Goal: Task Accomplishment & Management: Manage account settings

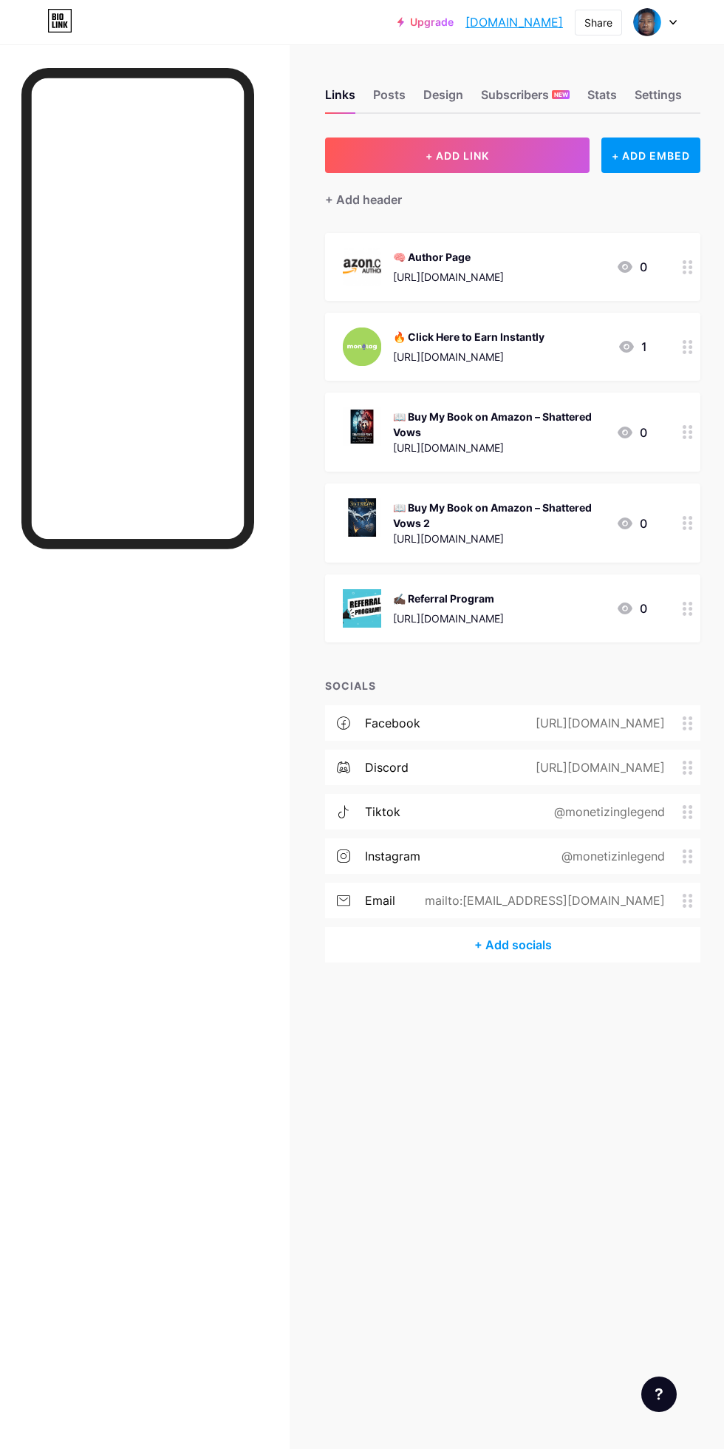
scroll to position [18, 0]
click at [410, 1061] on div "Links Posts Design Subscribers NEW Stats Settings + ADD LINK + ADD EMBED + Add …" at bounding box center [362, 724] width 724 height 1449
copy div "[URL][DOMAIN_NAME]"
click at [424, 989] on div "Links Posts Design Subscribers NEW Stats Settings + ADD LINK + ADD EMBED + Add …" at bounding box center [362, 540] width 724 height 992
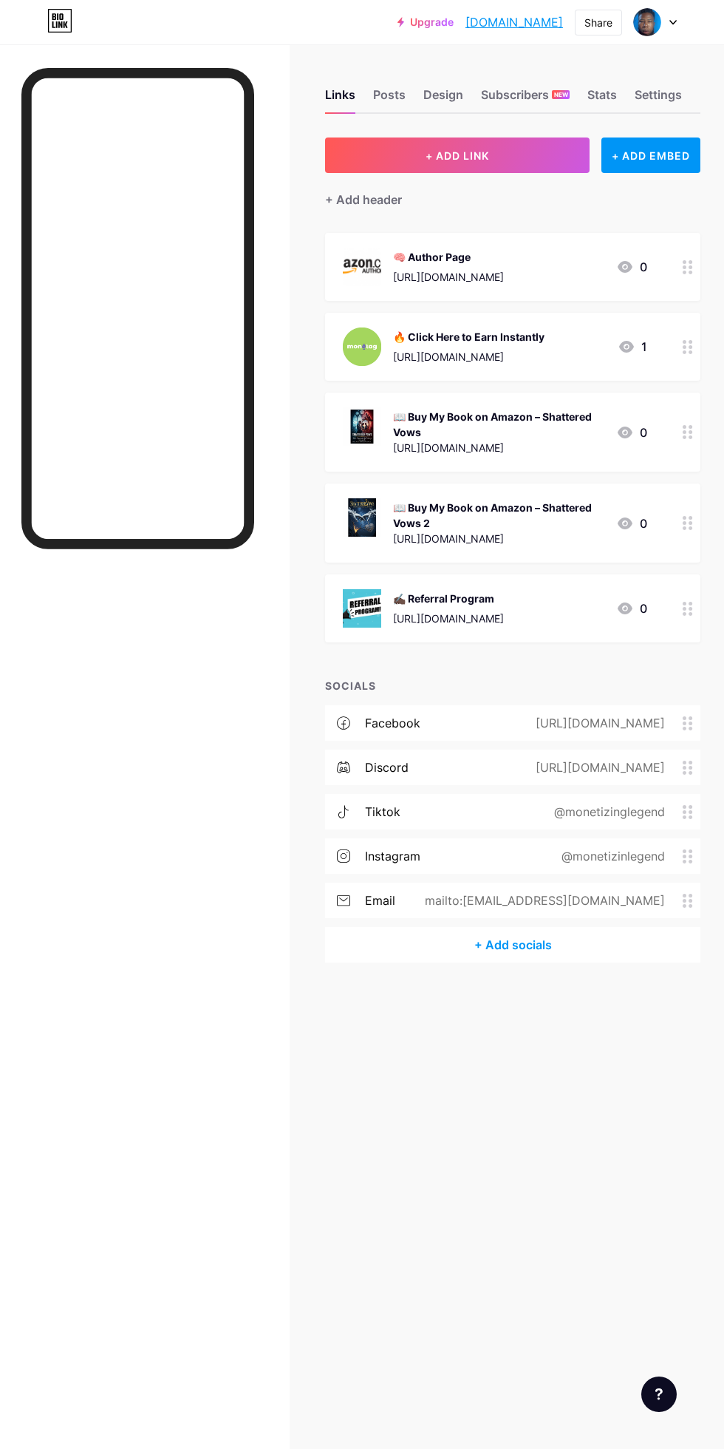
click at [483, 927] on div "+ Add socials" at bounding box center [513, 944] width 376 height 35
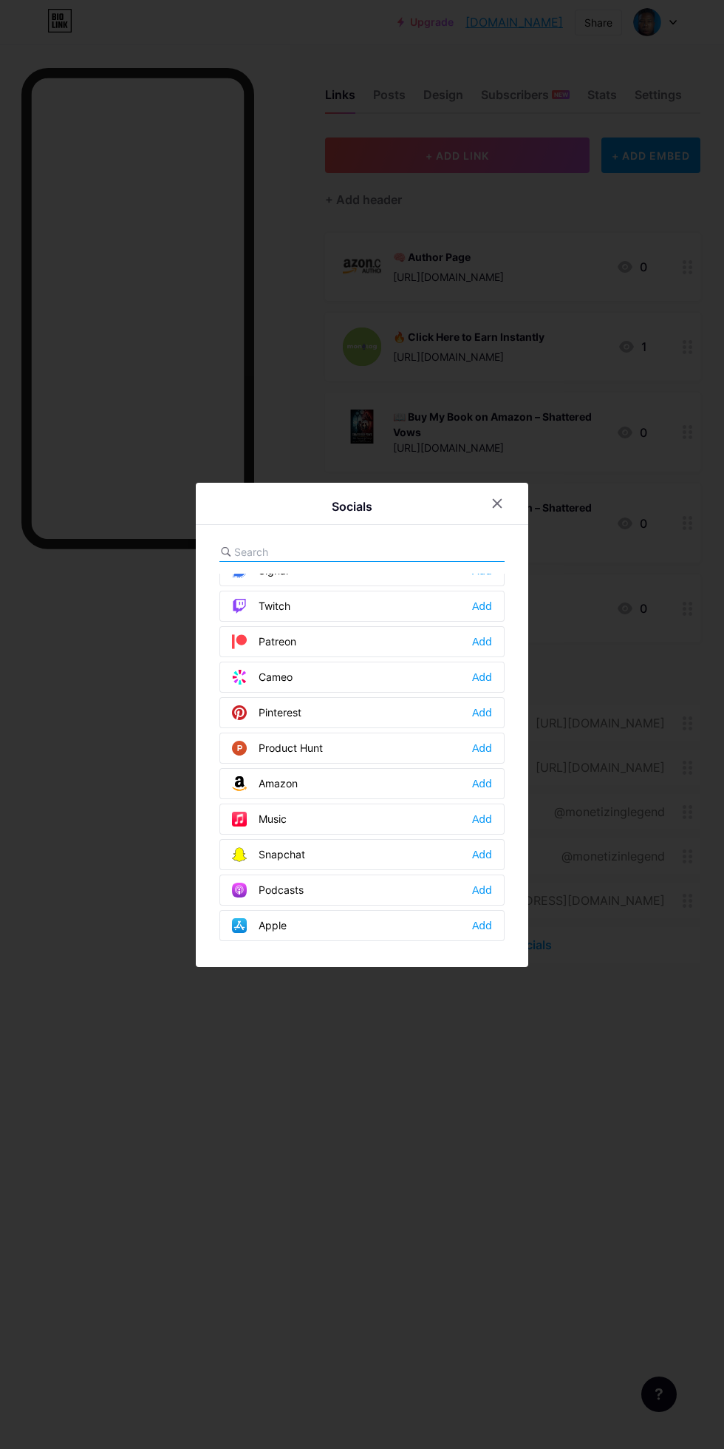
scroll to position [801, 0]
click at [488, 789] on div "Add" at bounding box center [482, 781] width 20 height 15
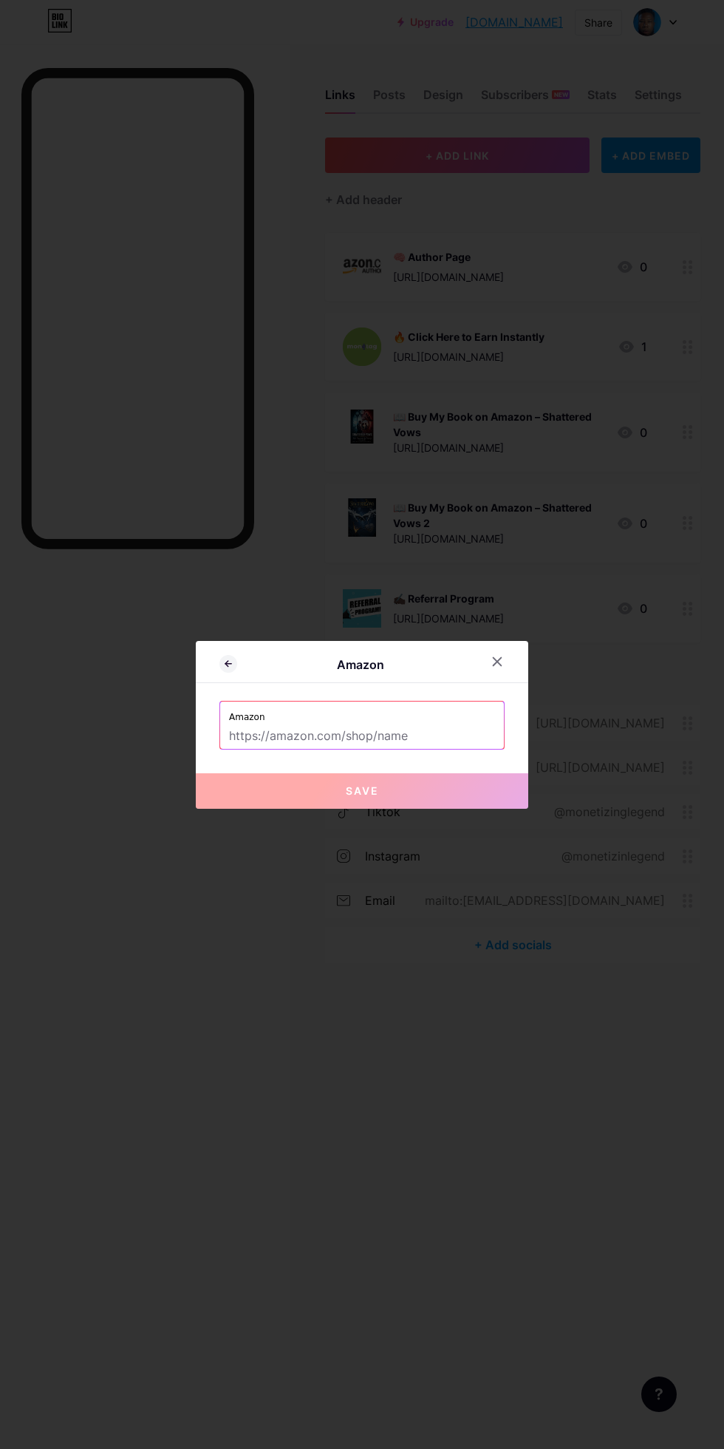
click at [463, 749] on input "text" at bounding box center [362, 736] width 266 height 25
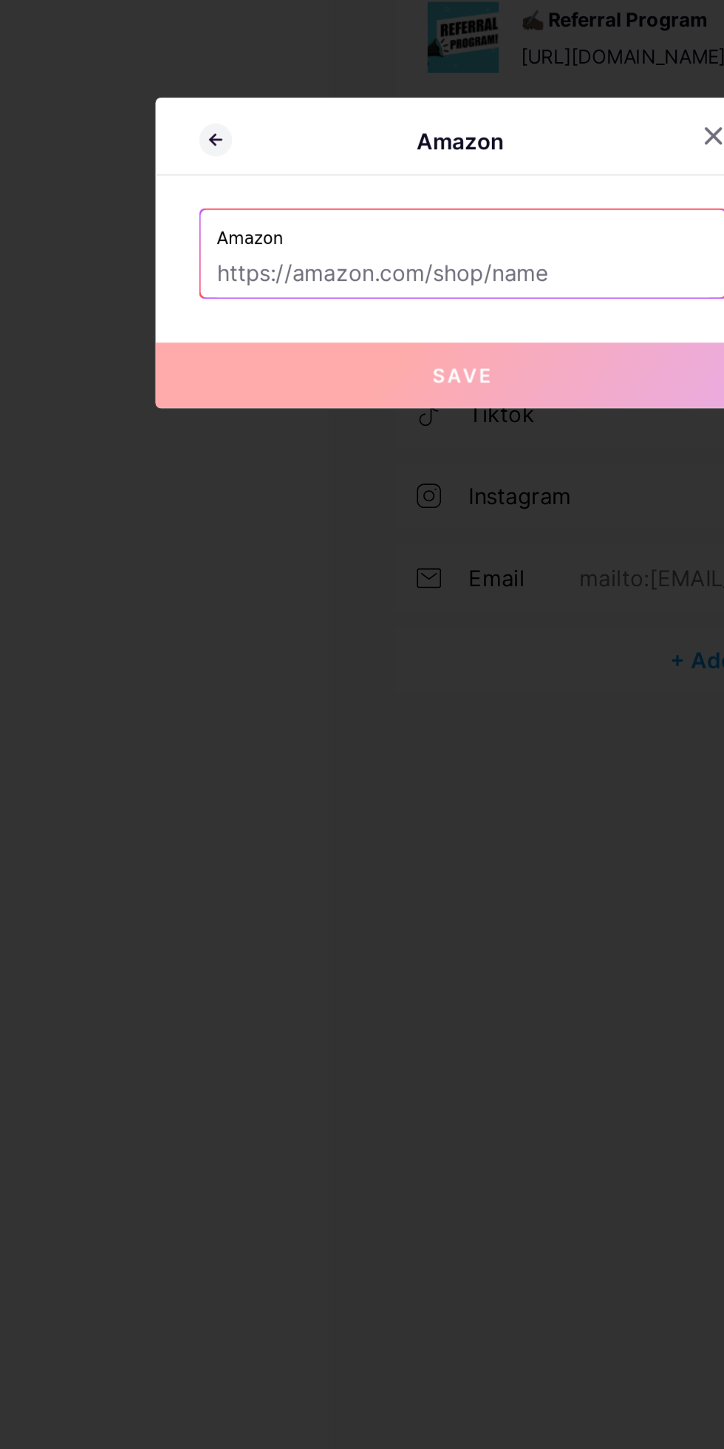
click at [152, 851] on div at bounding box center [362, 724] width 724 height 1449
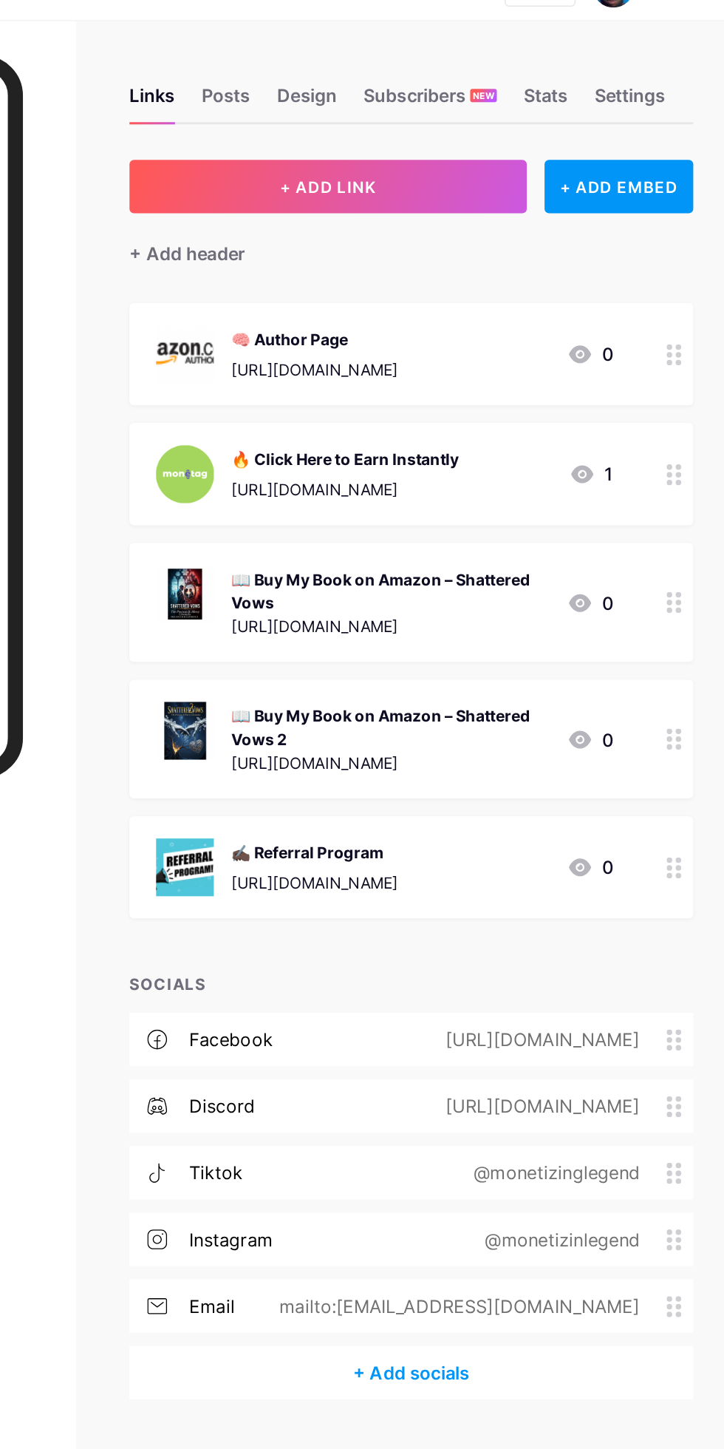
scroll to position [0, 0]
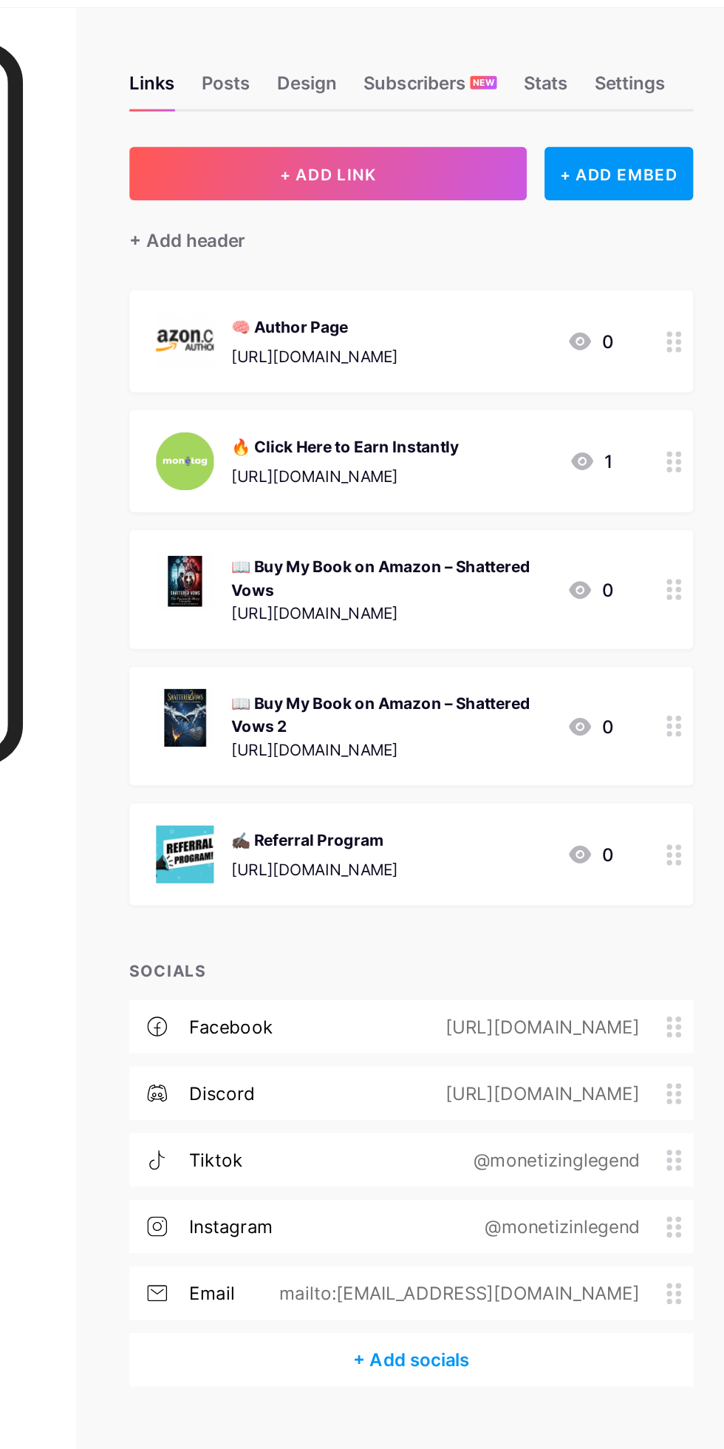
click at [557, 937] on div "+ Add socials" at bounding box center [513, 944] width 376 height 35
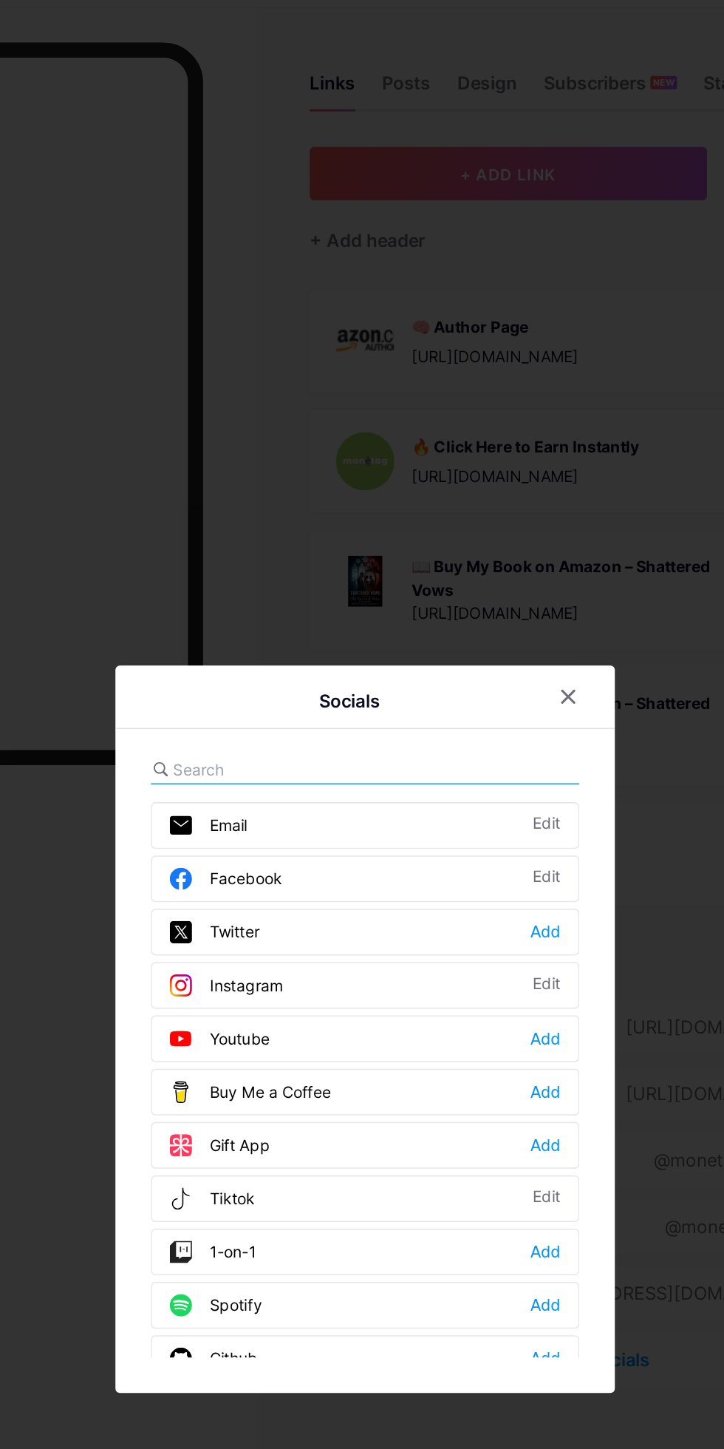
click at [486, 667] on div "Add" at bounding box center [482, 660] width 20 height 15
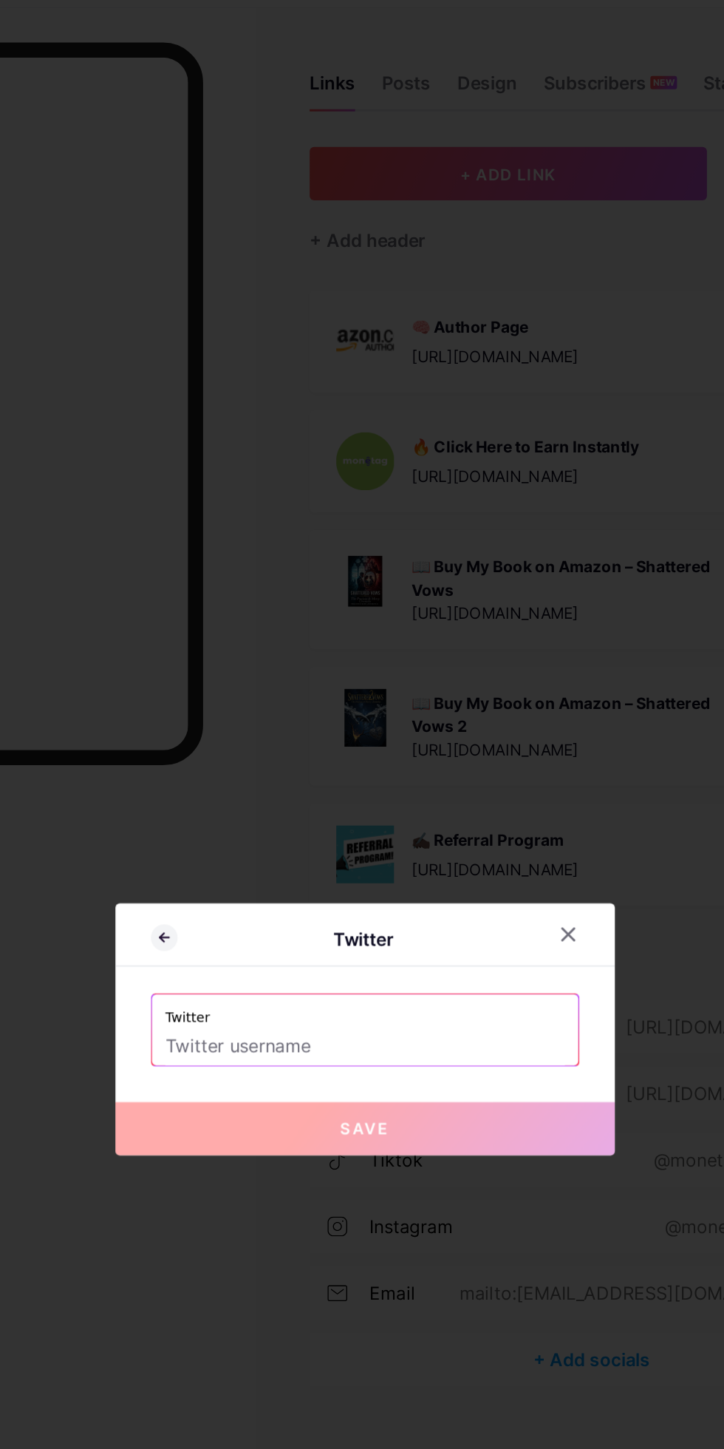
click at [438, 749] on input "text" at bounding box center [362, 736] width 266 height 25
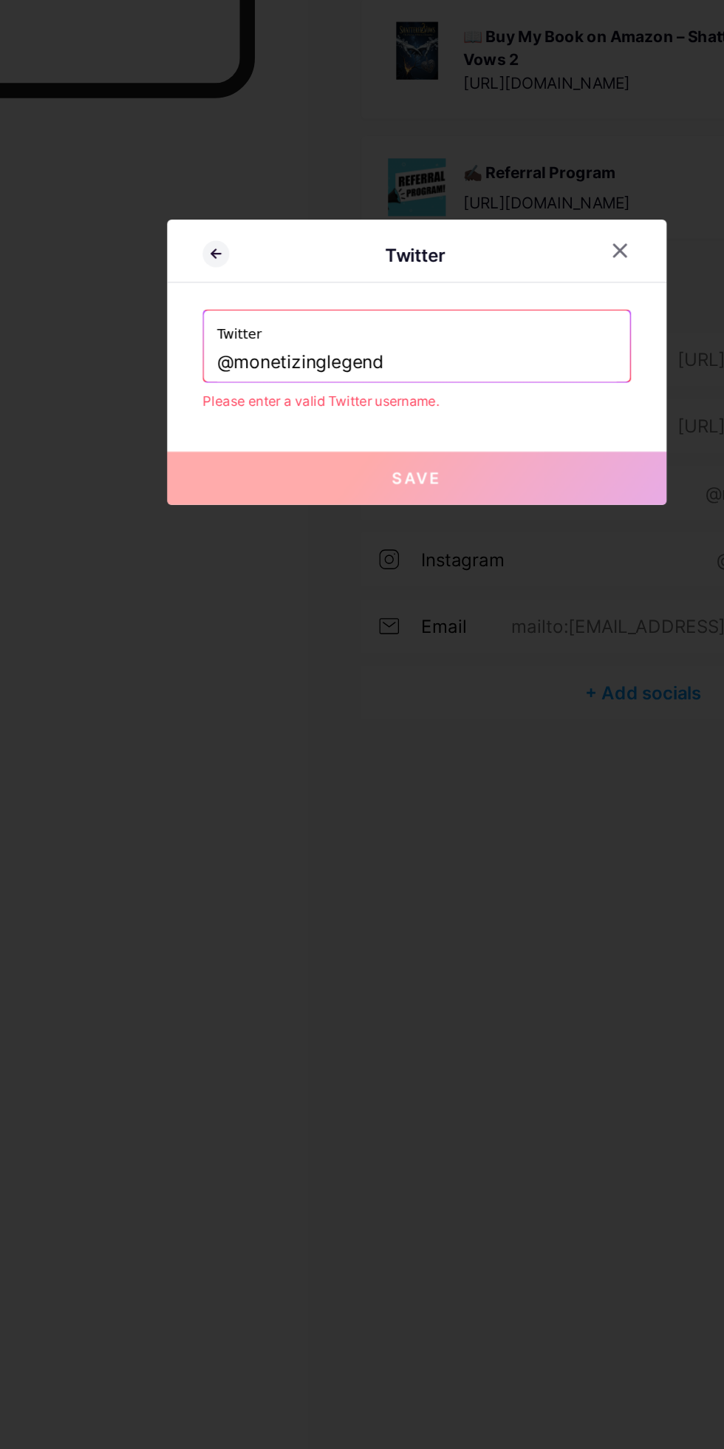
click at [284, 738] on input "@monetizinglegend" at bounding box center [362, 725] width 266 height 25
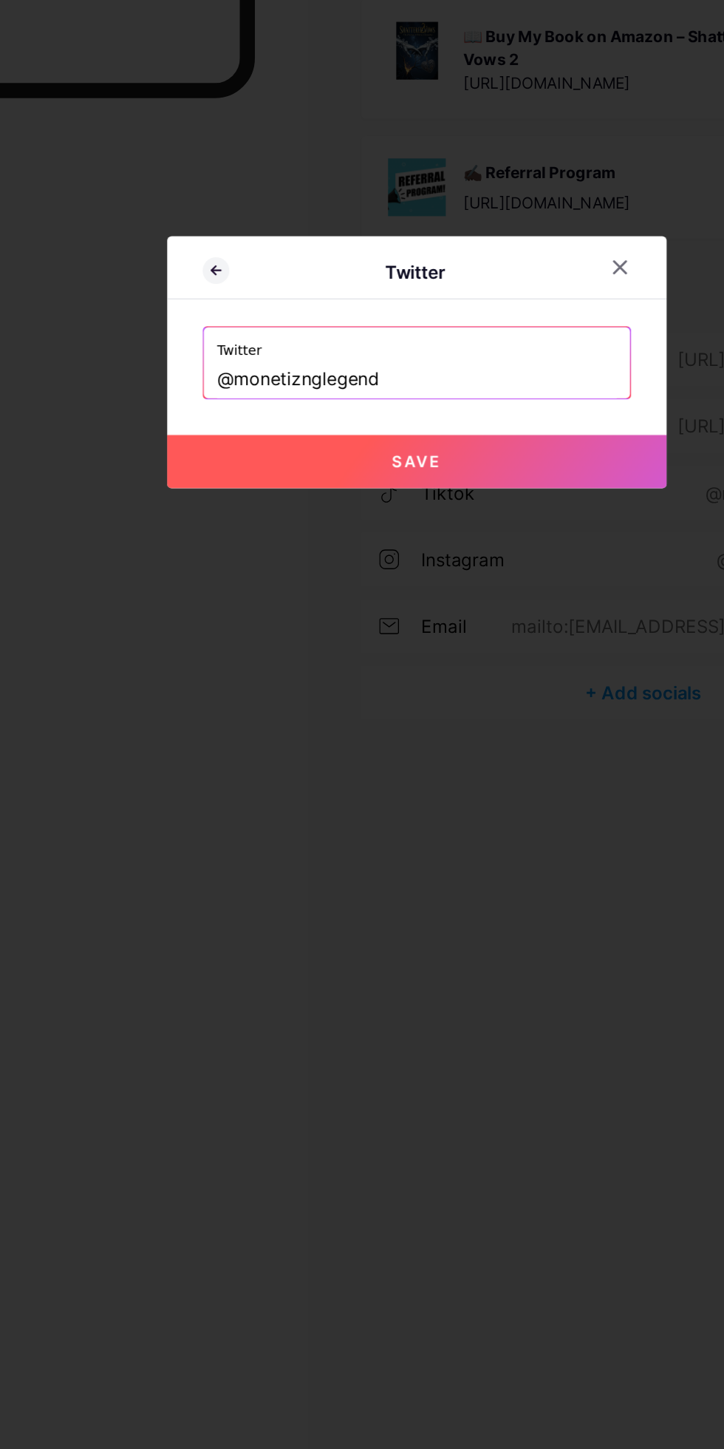
click at [252, 809] on button "Save" at bounding box center [362, 790] width 333 height 35
type input "[URL][DOMAIN_NAME]"
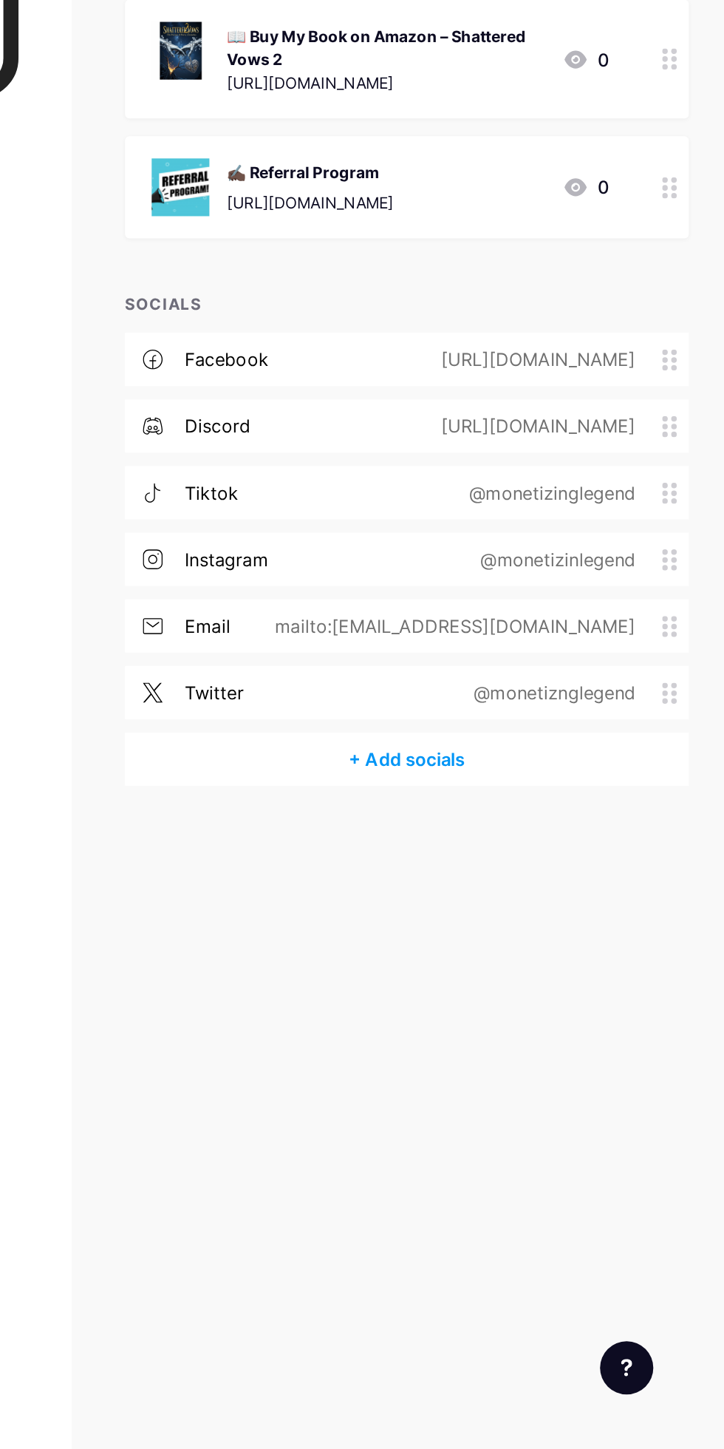
click at [478, 989] on div "+ Add socials" at bounding box center [513, 988] width 376 height 35
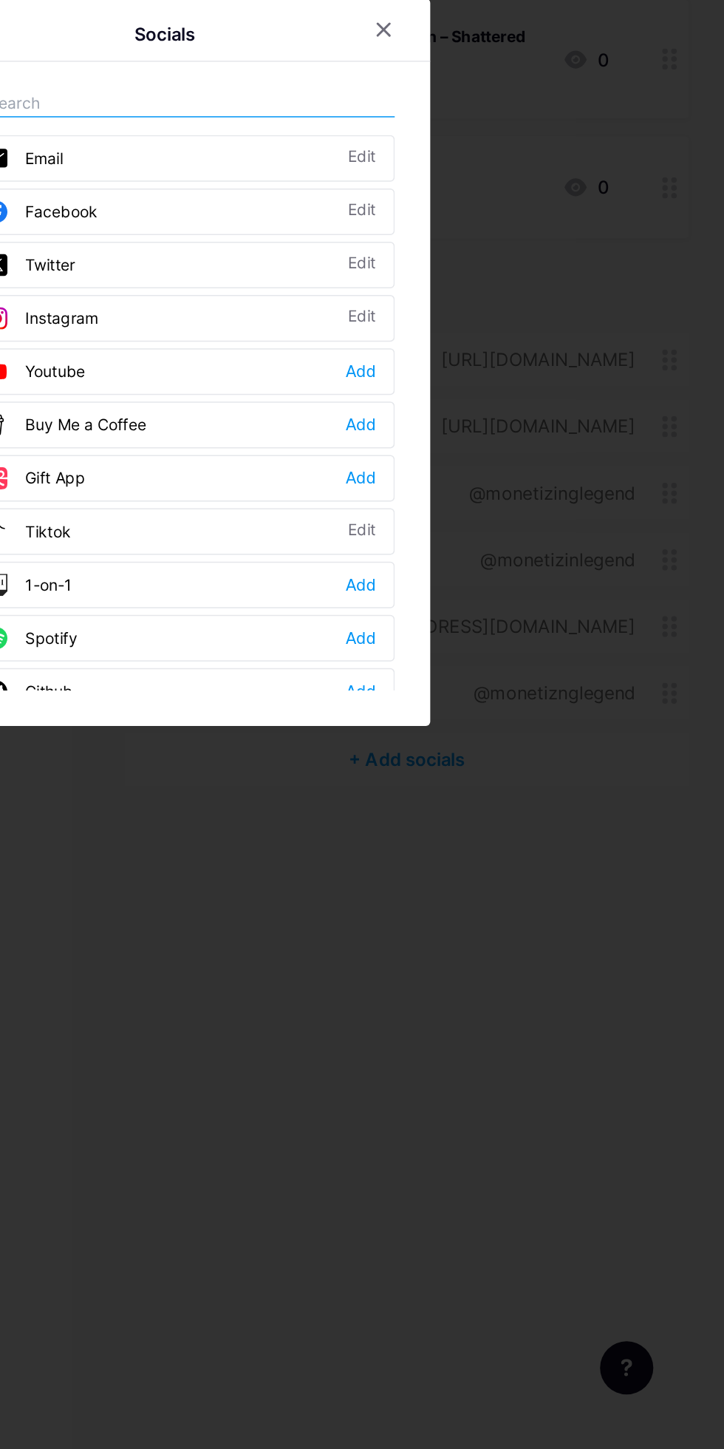
click at [652, 1146] on div at bounding box center [362, 724] width 724 height 1449
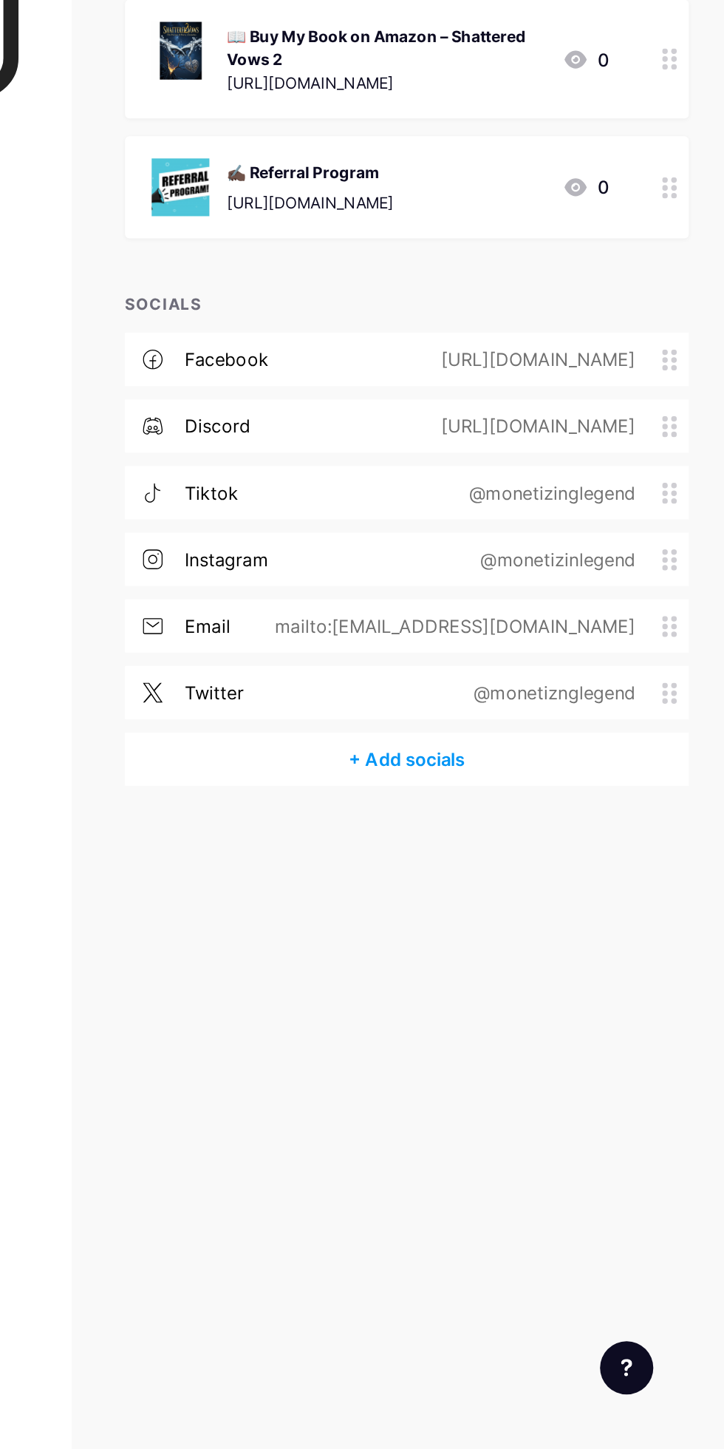
click at [483, 987] on div "+ Add socials" at bounding box center [513, 988] width 376 height 35
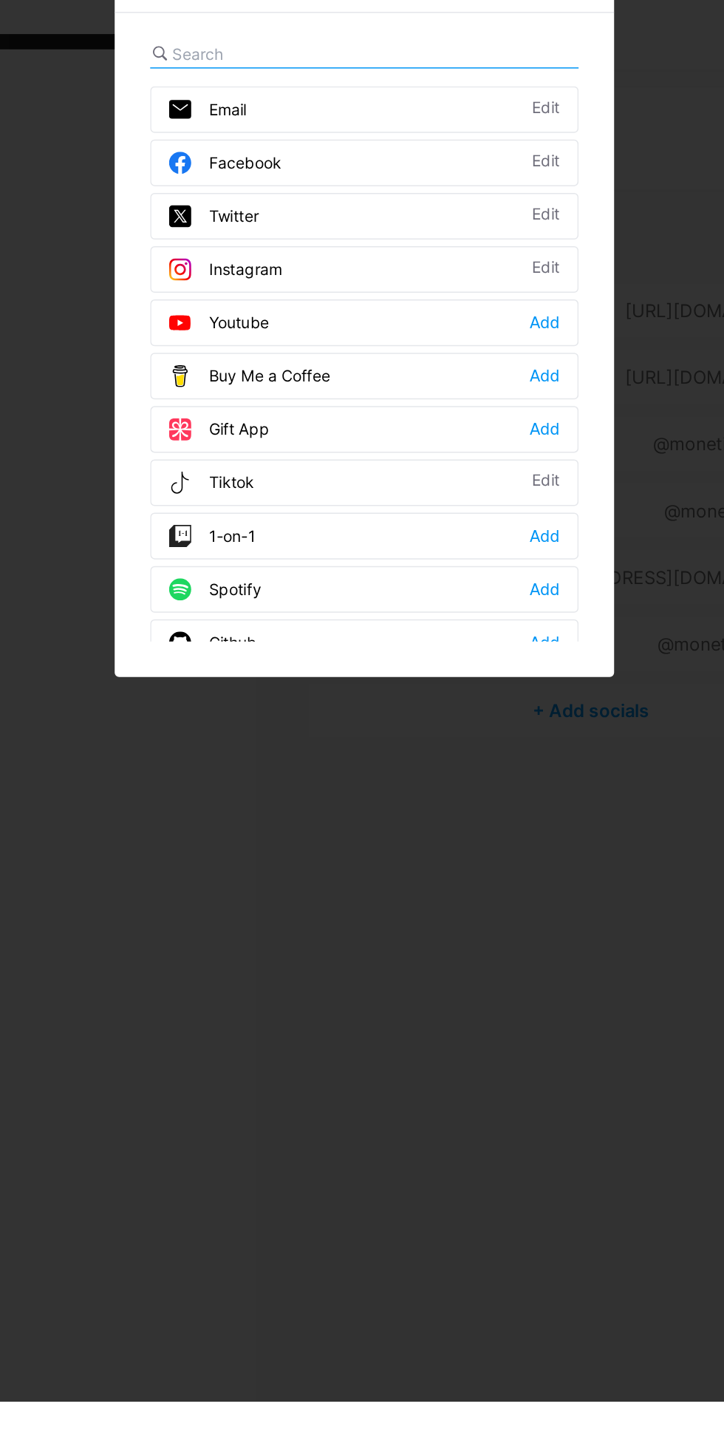
click at [270, 880] on div "1-on-1" at bounding box center [261, 873] width 58 height 15
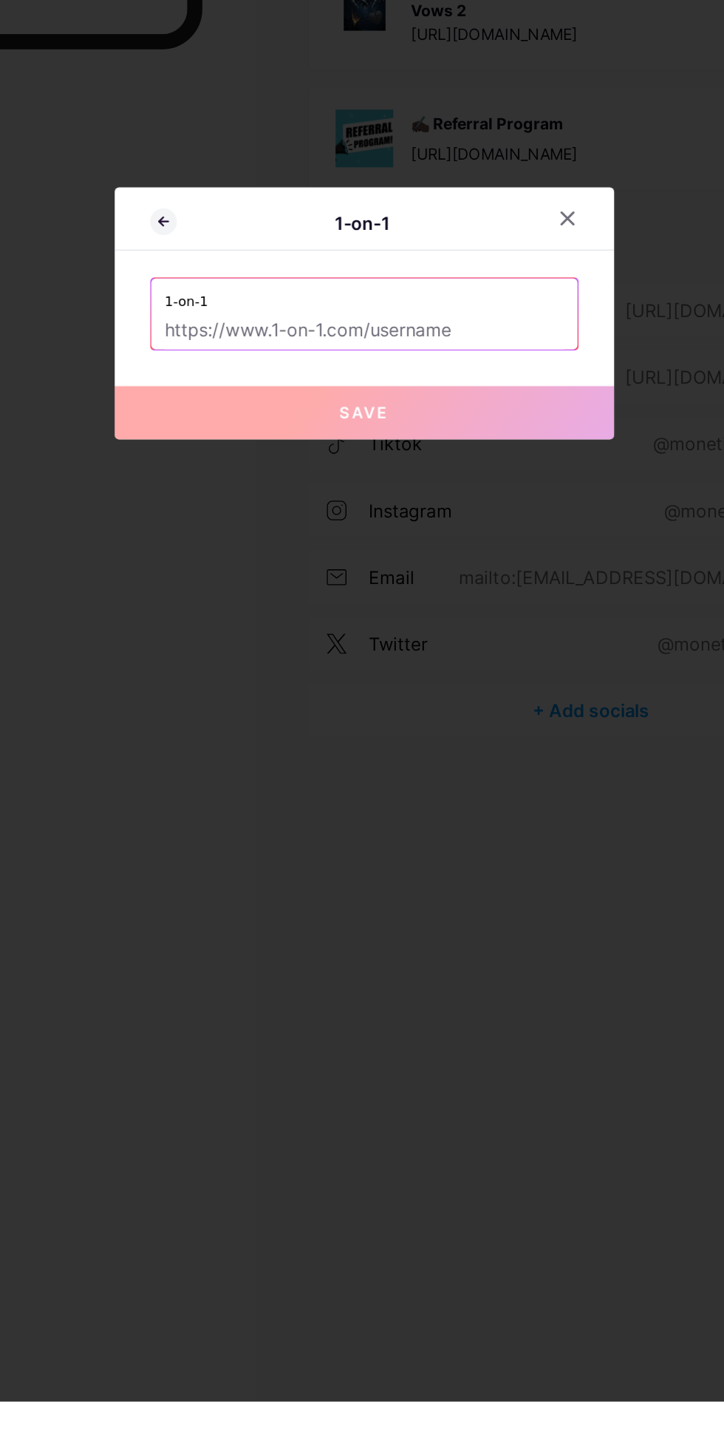
click at [248, 942] on div at bounding box center [362, 724] width 724 height 1449
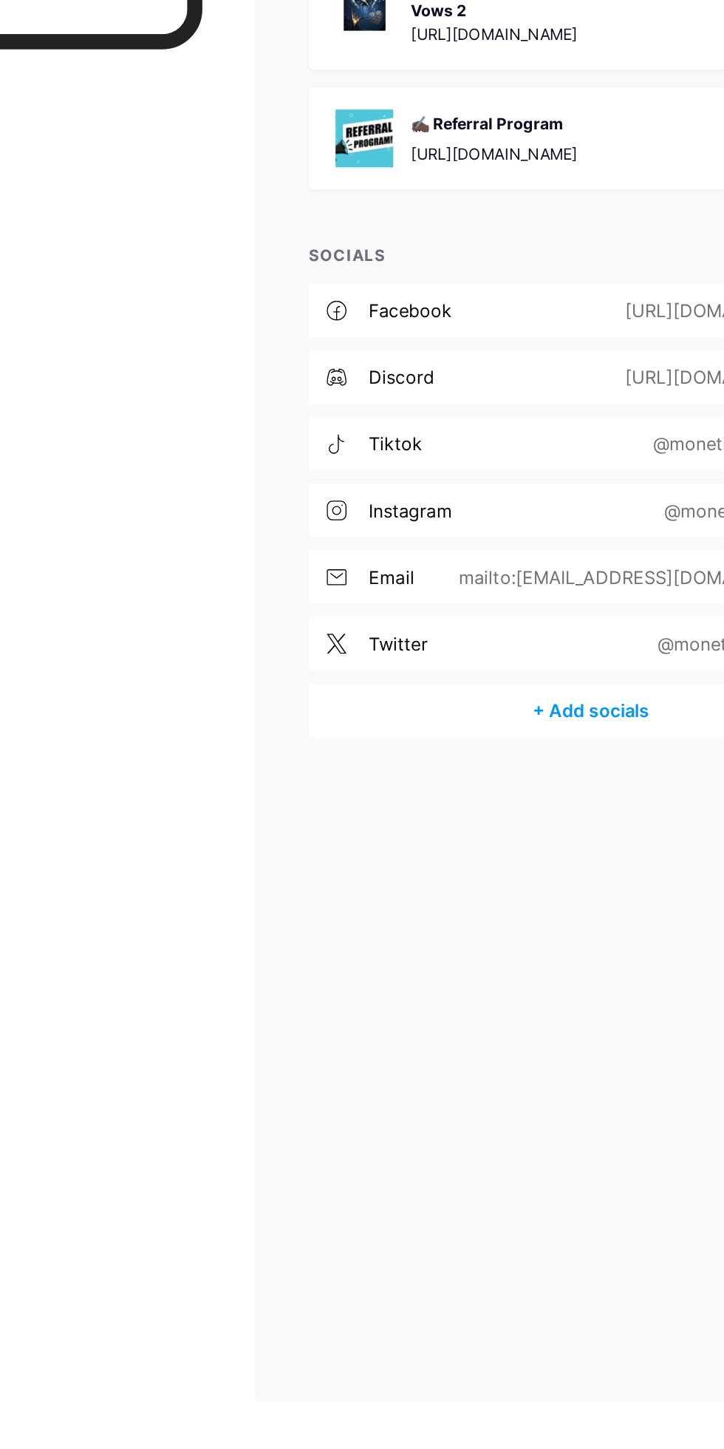
click at [516, 990] on div "+ Add socials" at bounding box center [513, 988] width 376 height 35
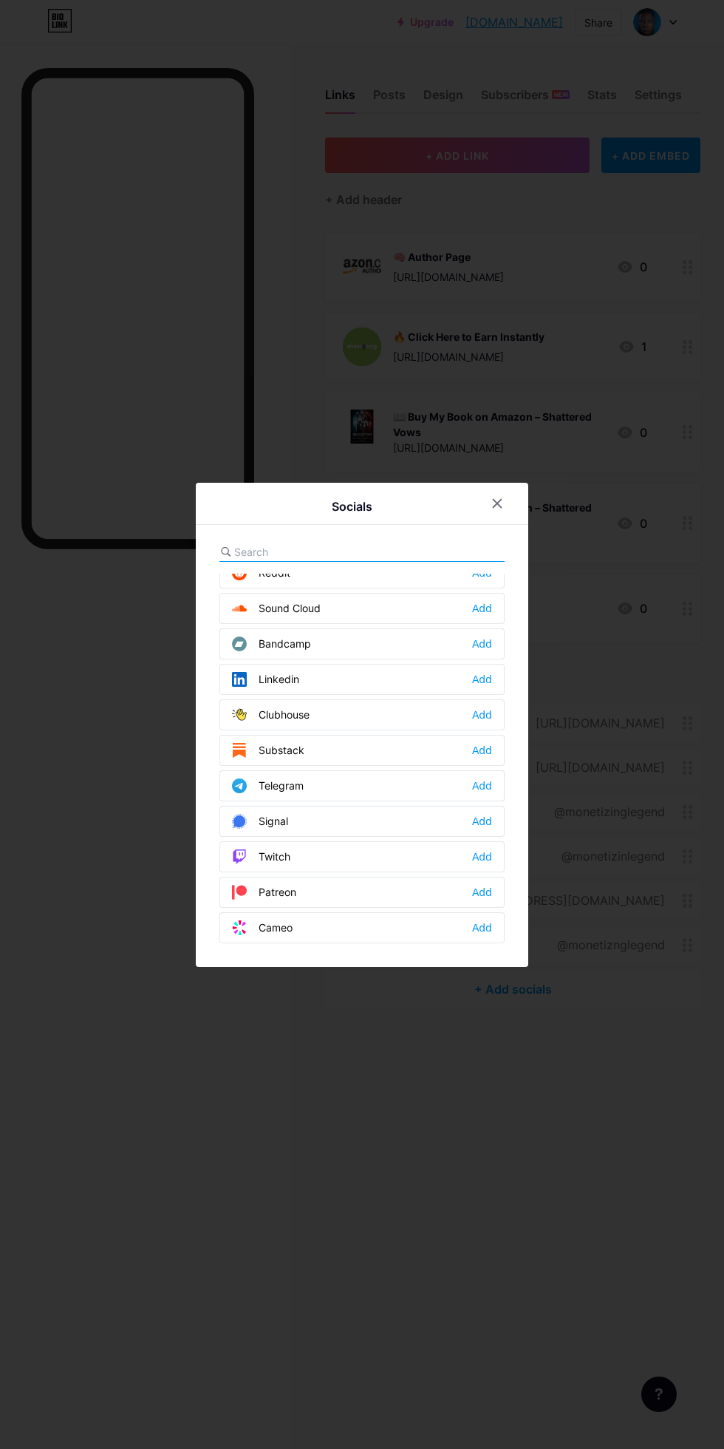
scroll to position [561, 0]
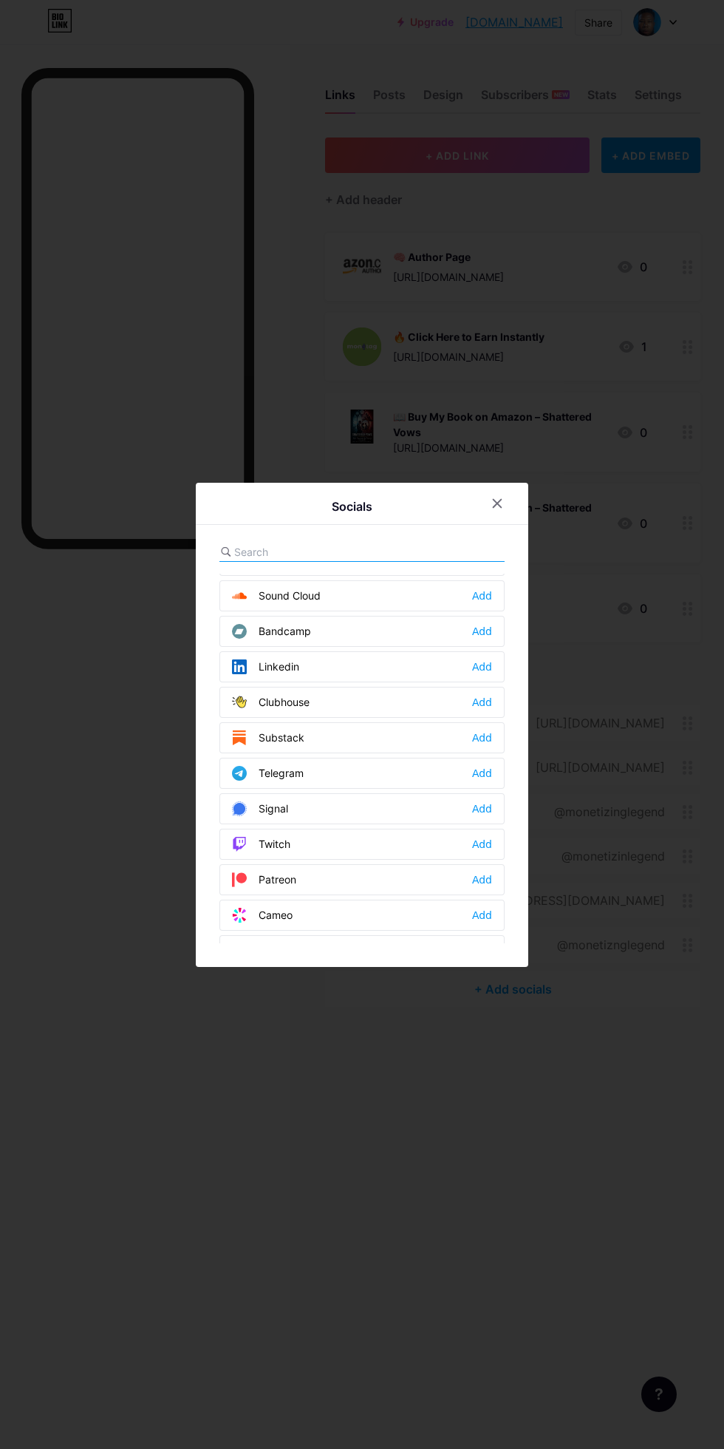
click at [488, 781] on div "Add" at bounding box center [482, 773] width 20 height 15
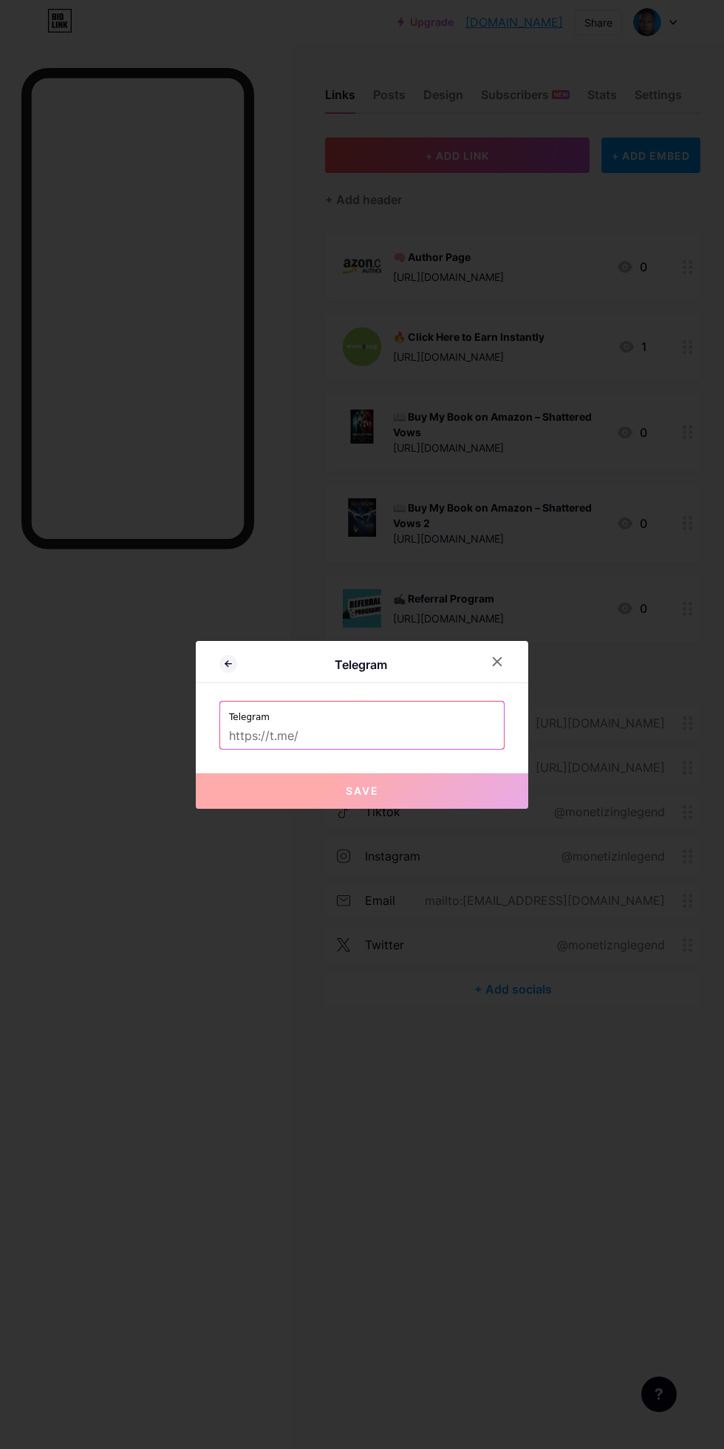
click at [430, 749] on input "text" at bounding box center [362, 736] width 266 height 25
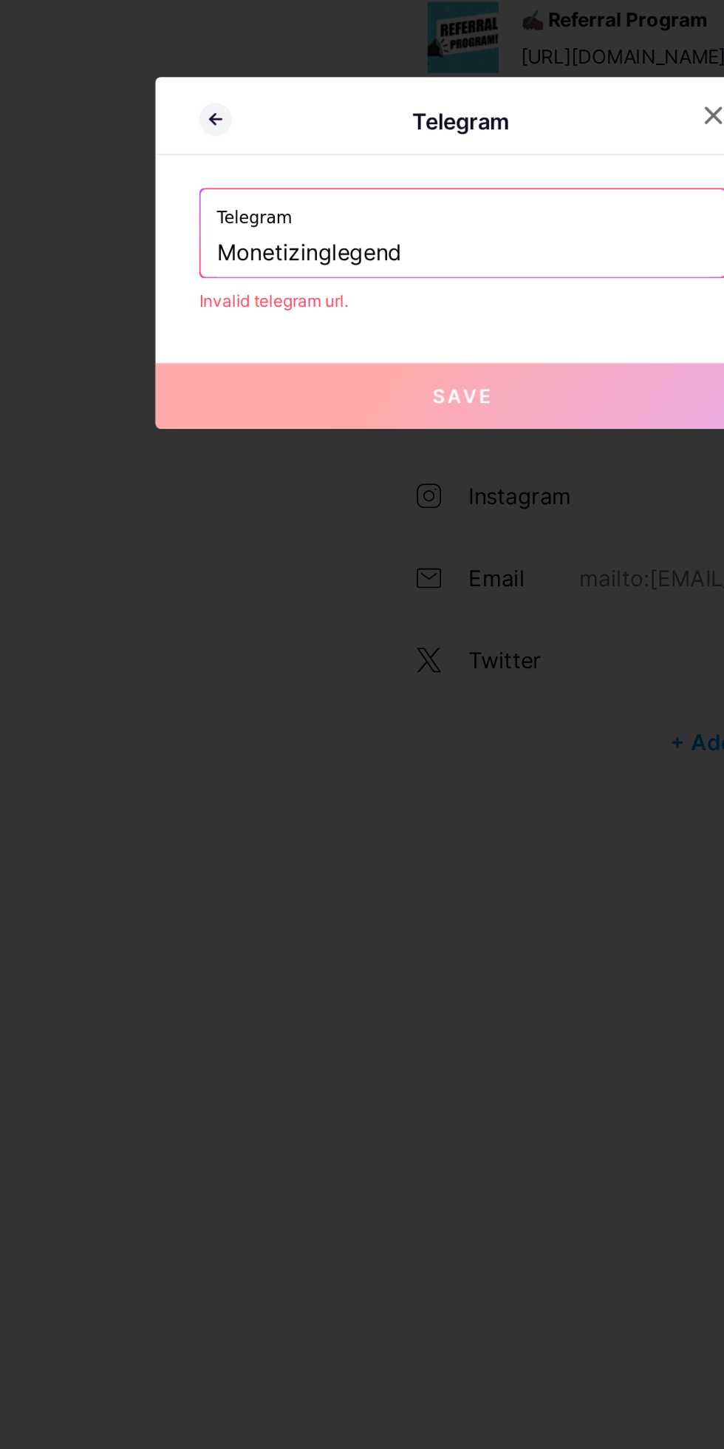
click at [231, 738] on input "Monetizinglegend" at bounding box center [362, 725] width 266 height 25
click at [237, 738] on input "Monetizinglegend" at bounding box center [362, 725] width 266 height 25
click at [231, 738] on input "monetizinglegend" at bounding box center [362, 725] width 266 height 25
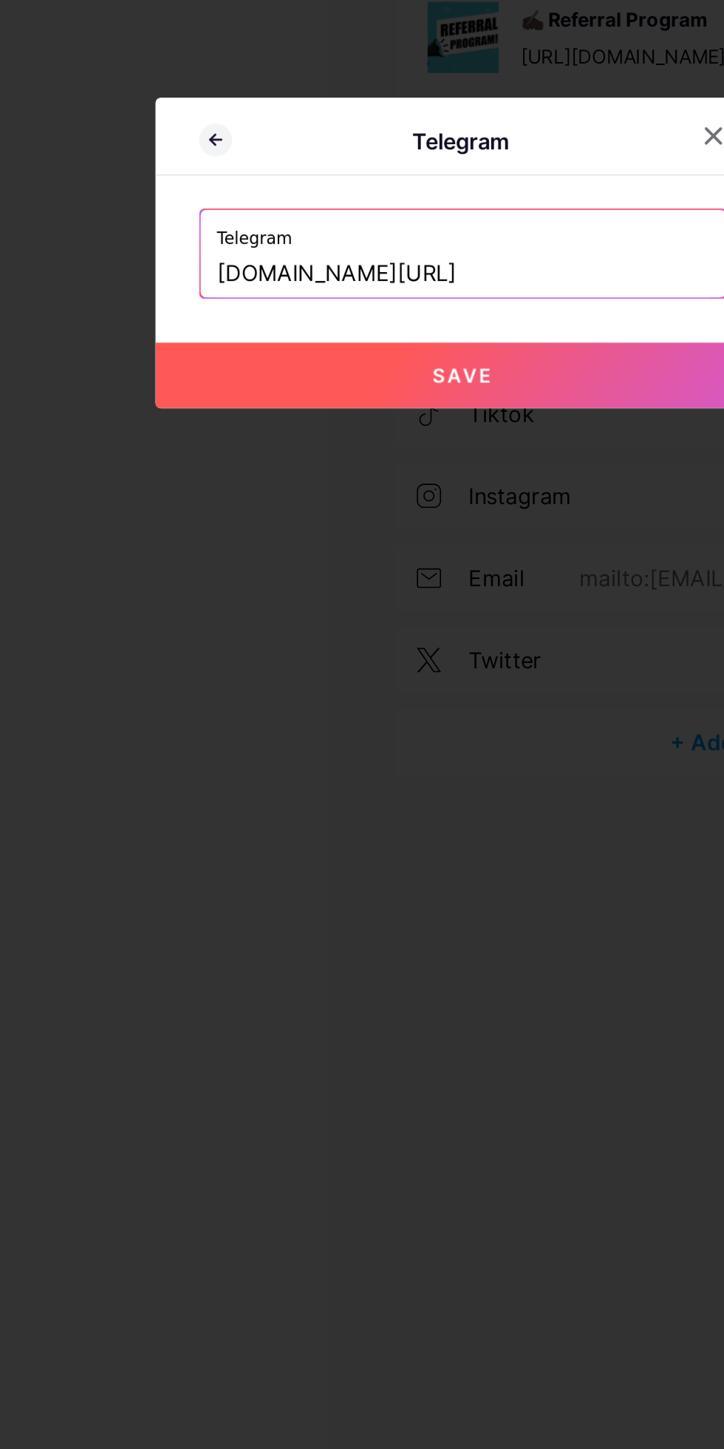
click at [222, 809] on button "Save" at bounding box center [362, 790] width 333 height 35
type input "[URL][DOMAIN_NAME]"
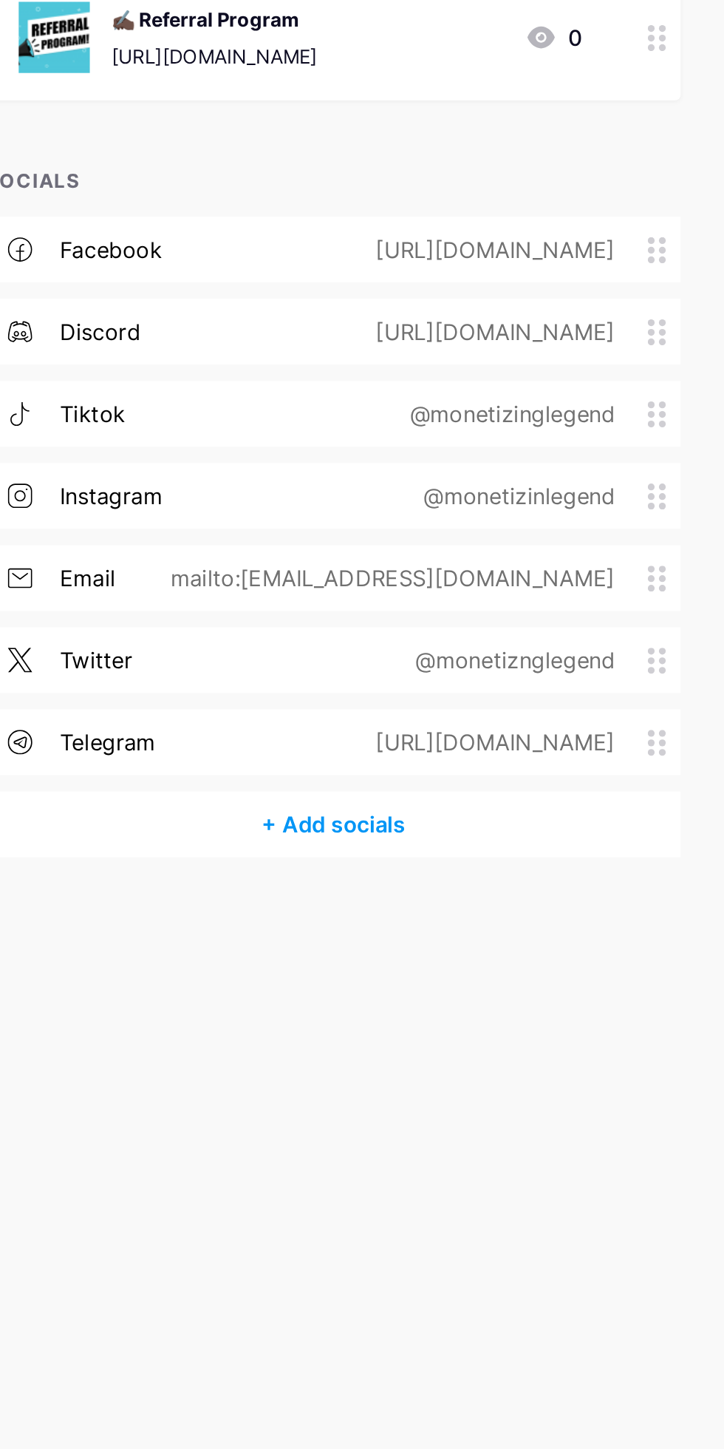
click at [501, 1030] on div "+ Add socials" at bounding box center [513, 1033] width 376 height 35
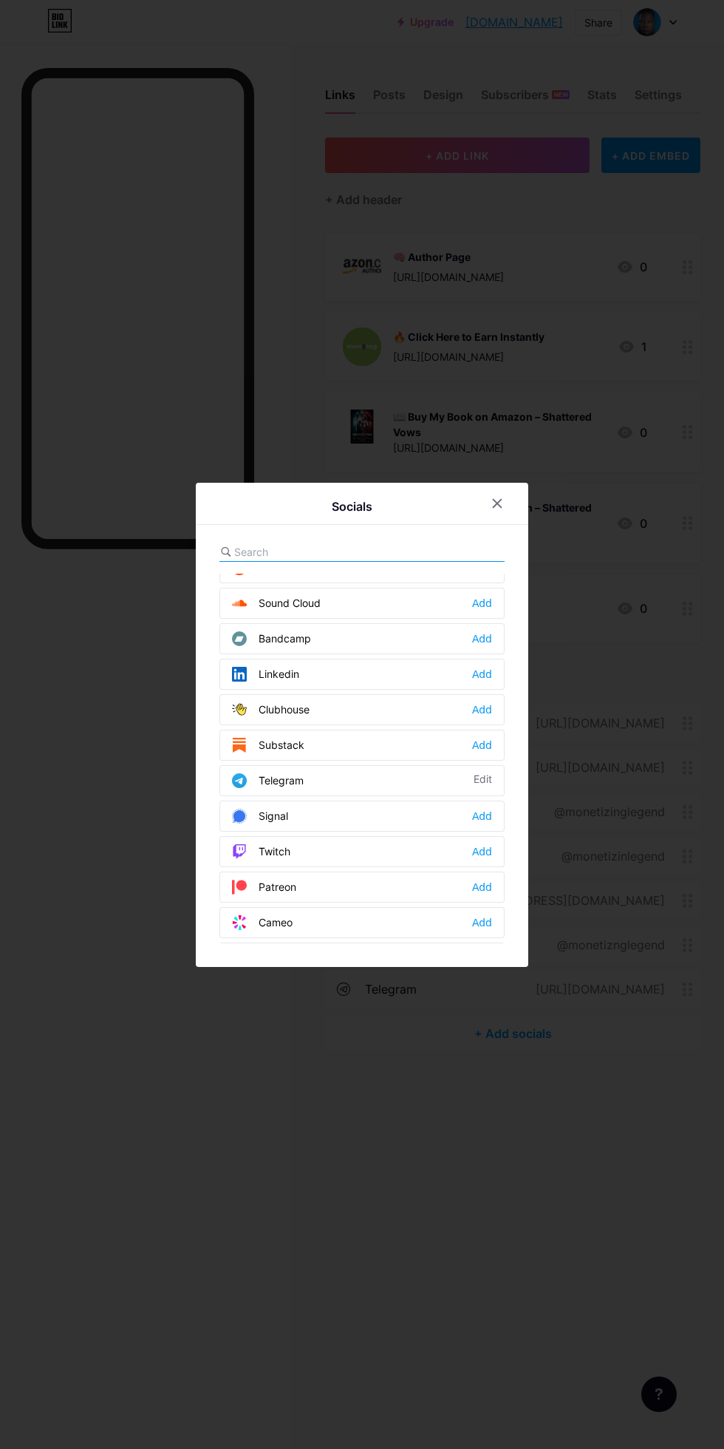
scroll to position [554, 0]
click at [92, 693] on div at bounding box center [362, 724] width 724 height 1449
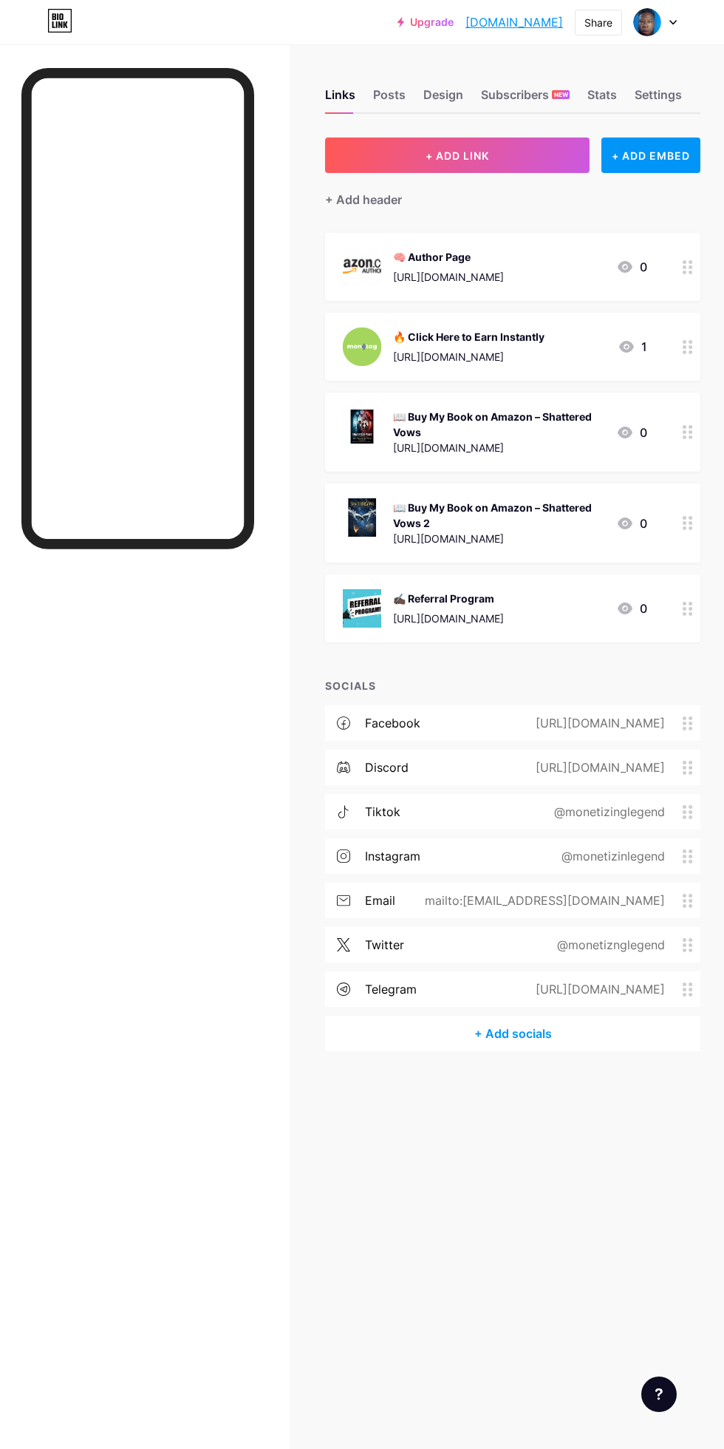
click at [607, 767] on div "[URL][DOMAIN_NAME]" at bounding box center [597, 767] width 171 height 18
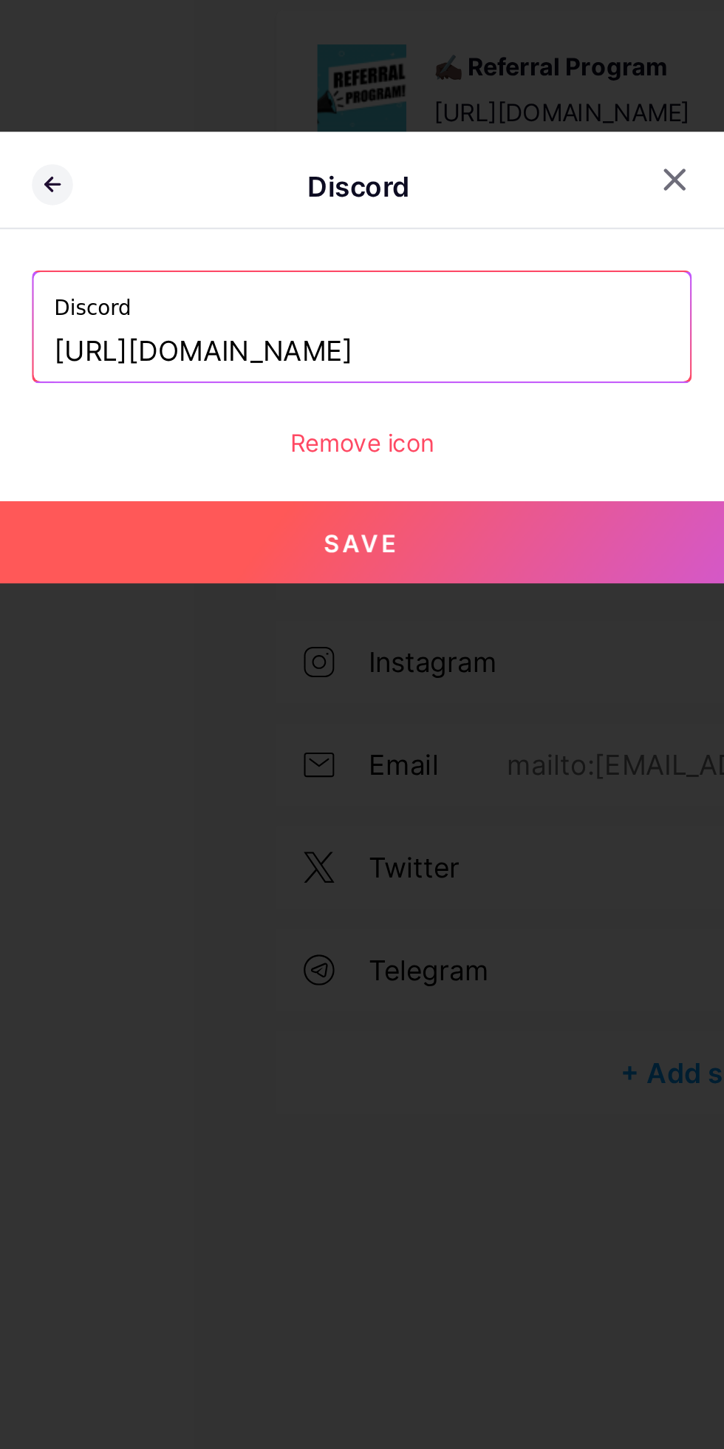
type input "https://discord.gg/cN6yApHF"
click at [305, 822] on button "Save" at bounding box center [362, 804] width 333 height 35
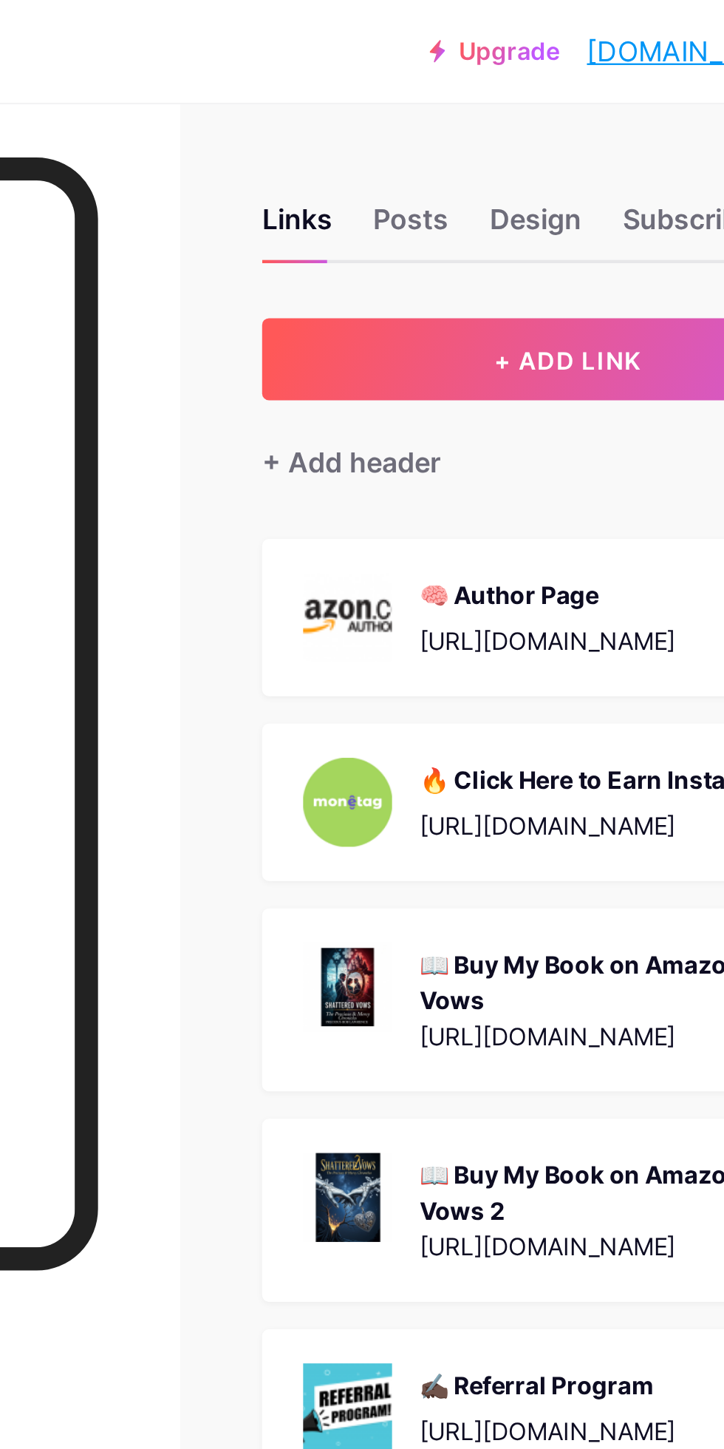
click at [387, 95] on div "Posts" at bounding box center [389, 99] width 33 height 27
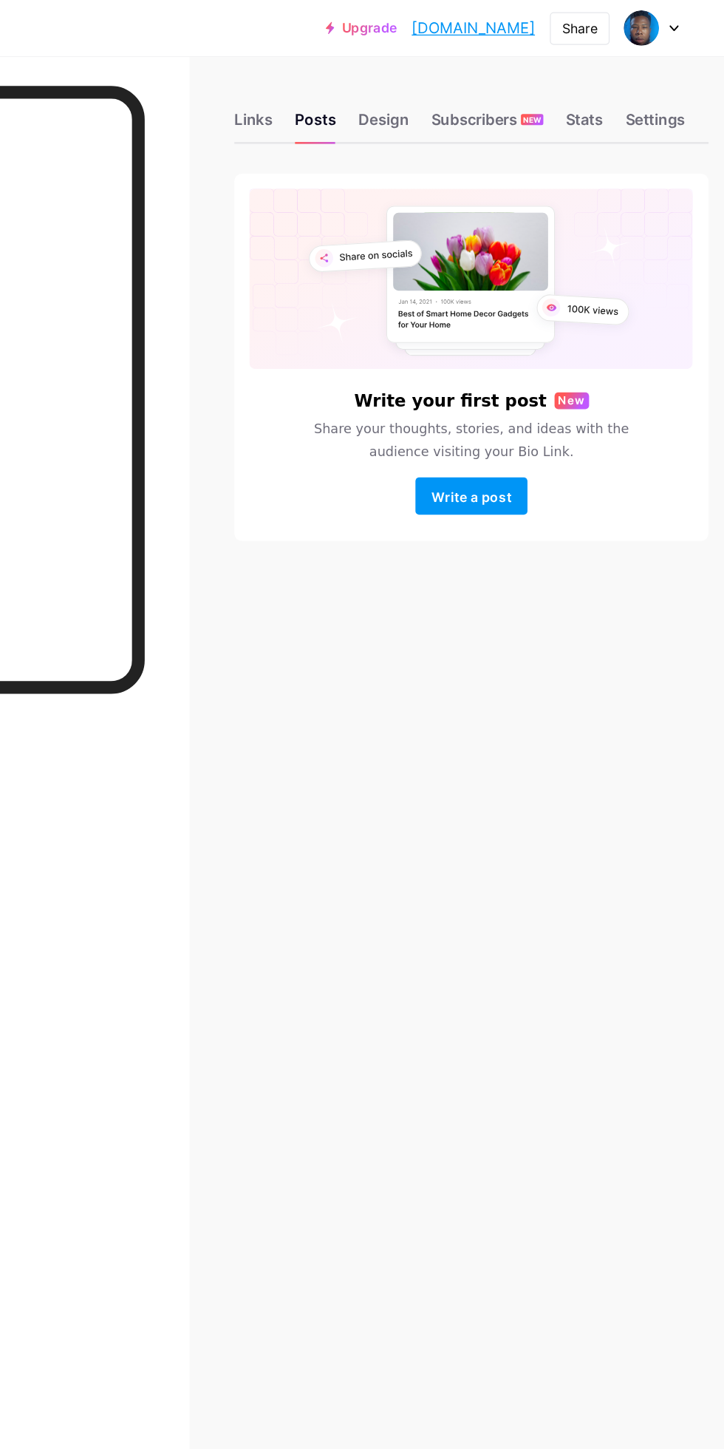
click at [438, 92] on div "Design" at bounding box center [444, 99] width 40 height 27
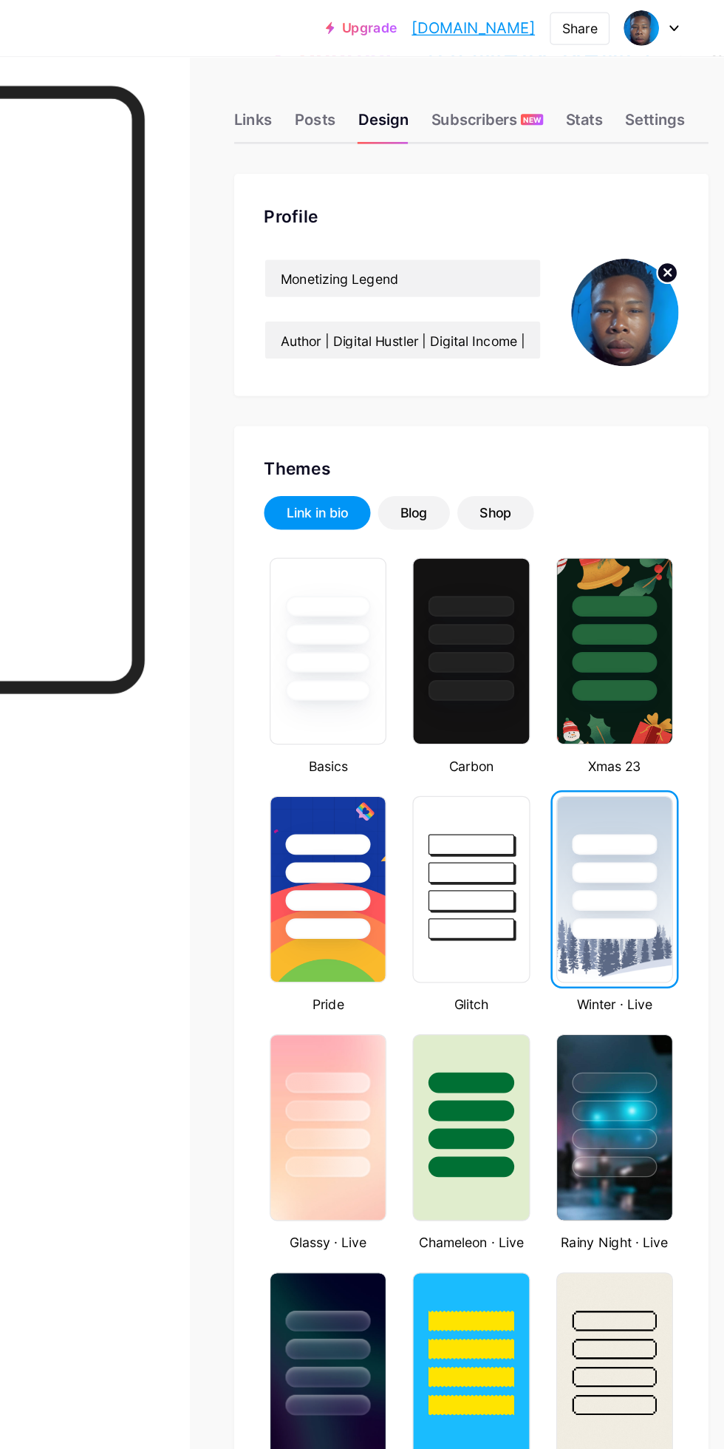
click at [462, 409] on div "Blog" at bounding box center [467, 405] width 21 height 15
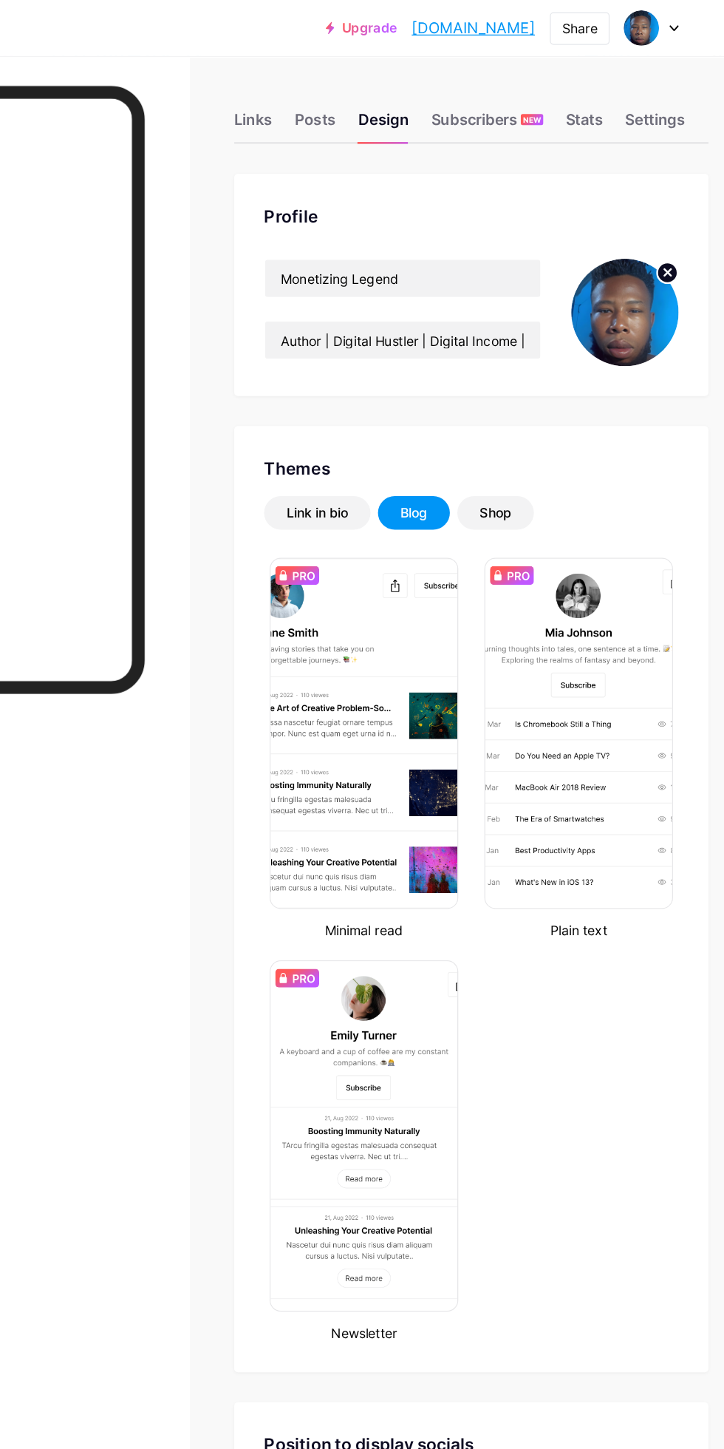
click at [556, 395] on div "Shop" at bounding box center [532, 406] width 61 height 27
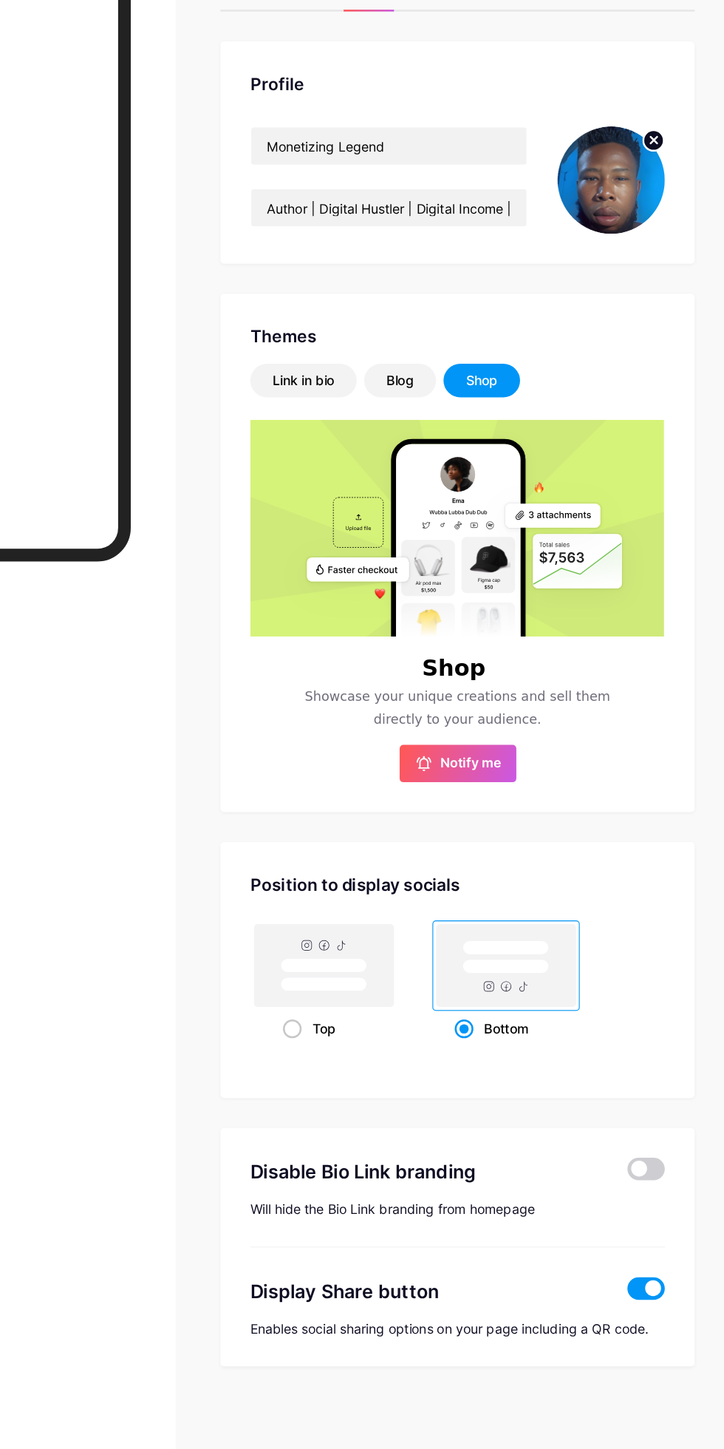
click at [662, 1033] on span at bounding box center [663, 1030] width 30 height 18
click at [648, 1033] on input "checkbox" at bounding box center [648, 1033] width 0 height 0
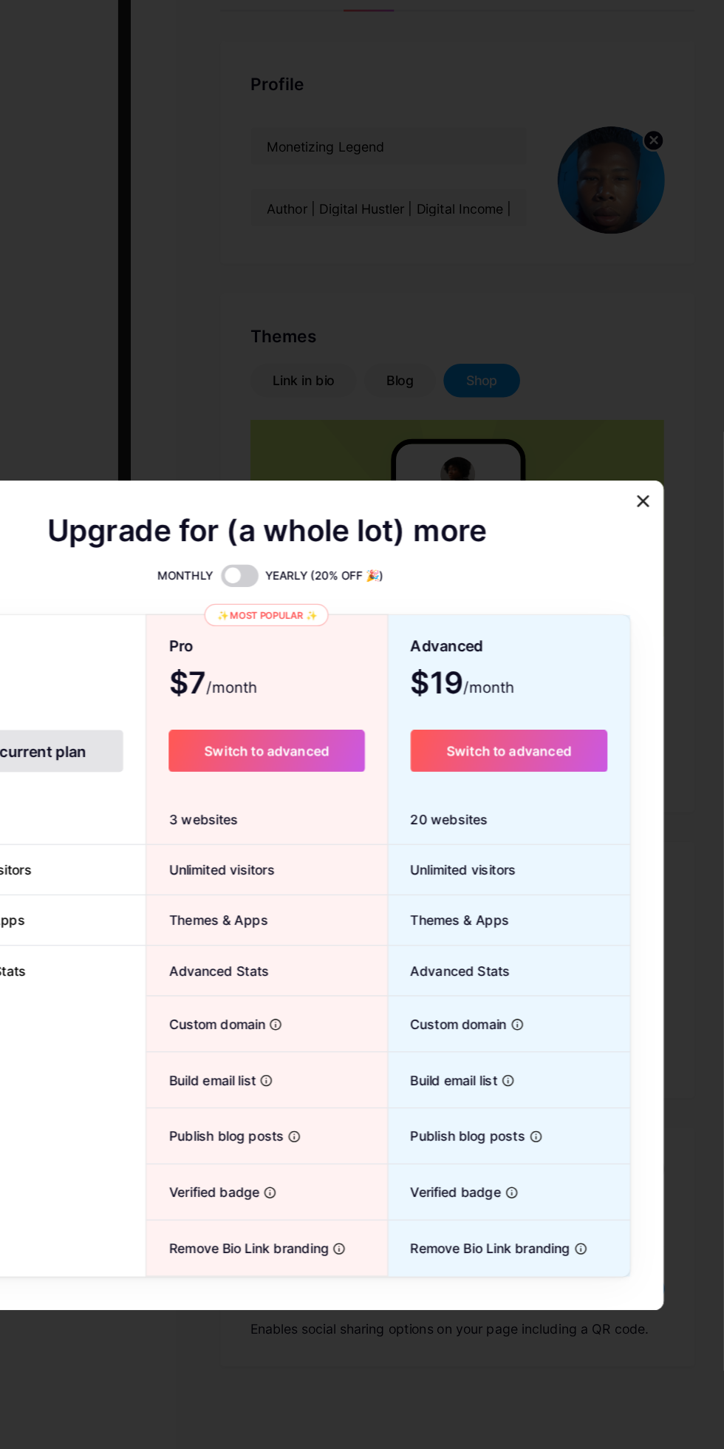
click at [654, 514] on div at bounding box center [660, 501] width 27 height 27
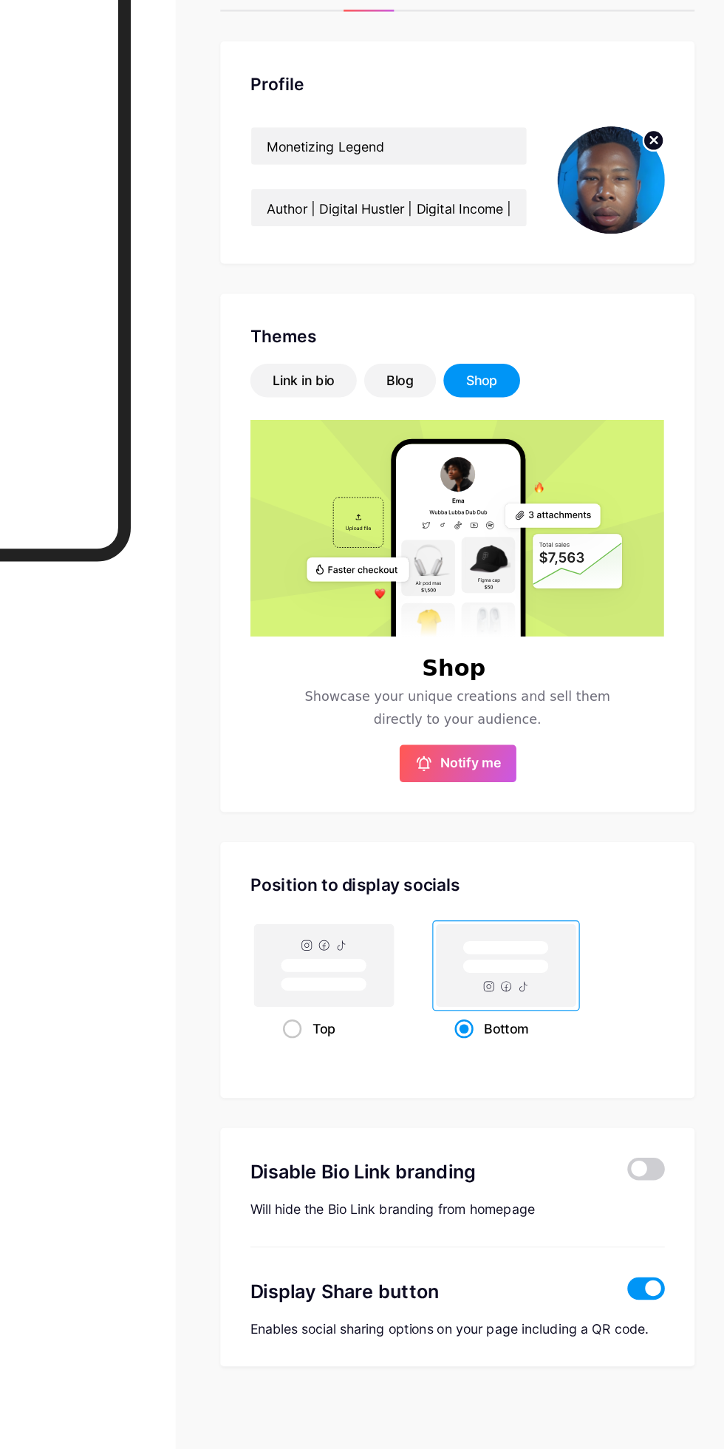
click at [422, 853] on rect at bounding box center [408, 869] width 110 height 65
click at [384, 932] on input "Top" at bounding box center [380, 937] width 10 height 10
radio input "true"
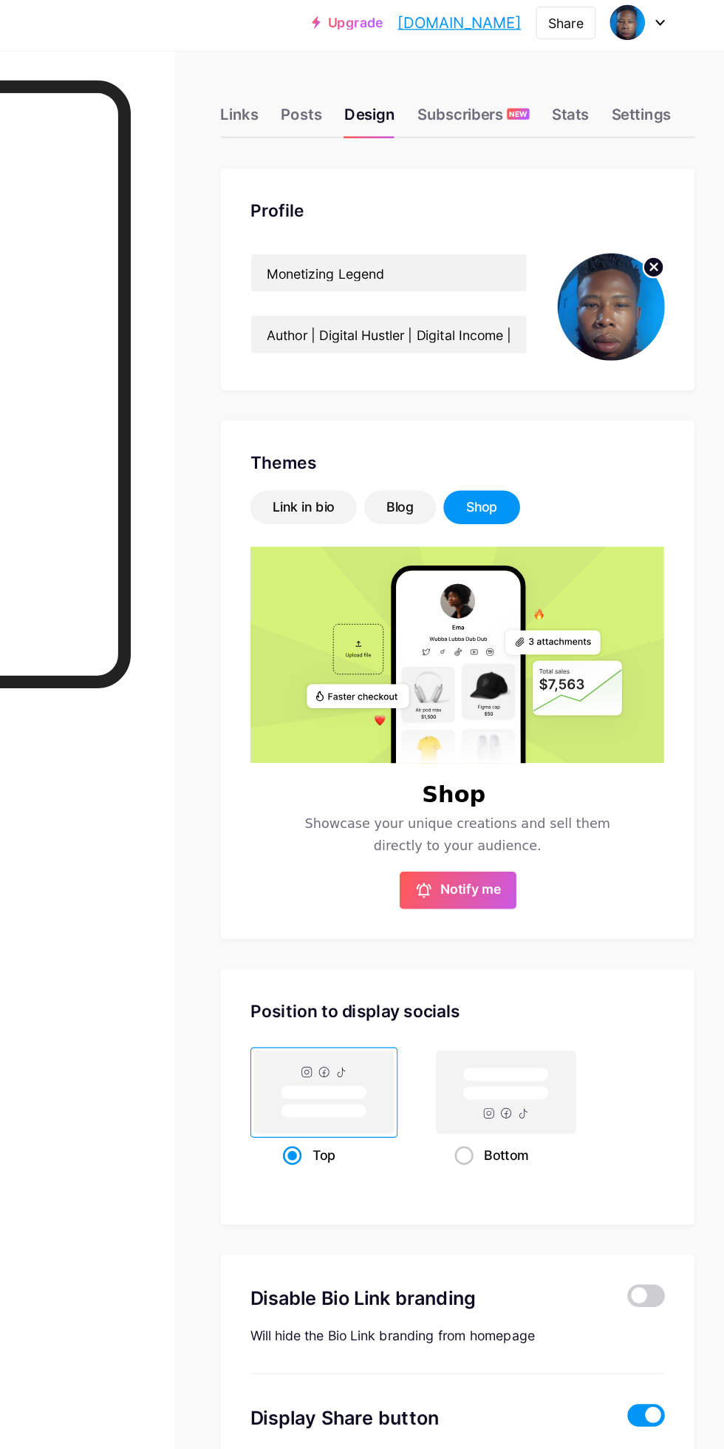
click at [534, 883] on rect at bounding box center [552, 869] width 110 height 65
click at [520, 932] on input "Bottom" at bounding box center [516, 937] width 10 height 10
radio input "true"
click at [489, 704] on icon at bounding box center [486, 709] width 12 height 12
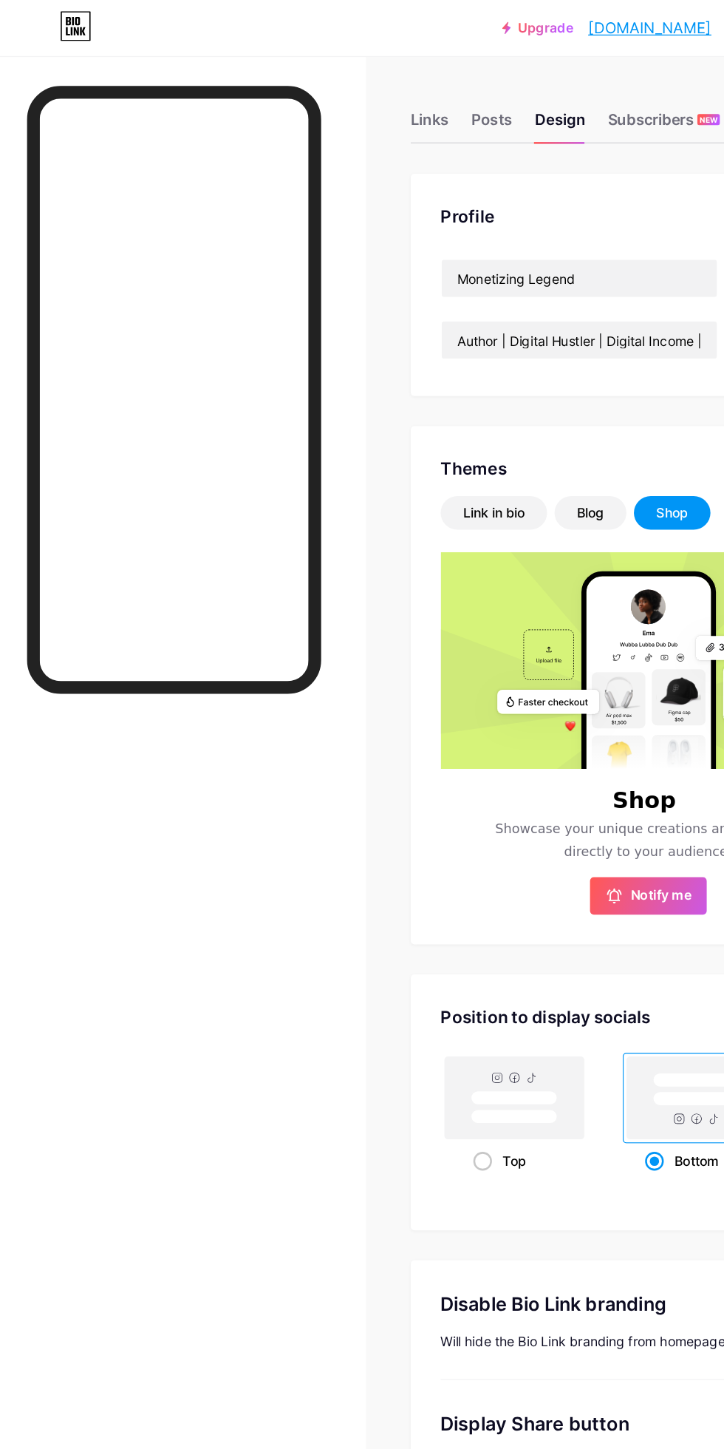
click at [359, 402] on div "Link in bio" at bounding box center [391, 406] width 84 height 27
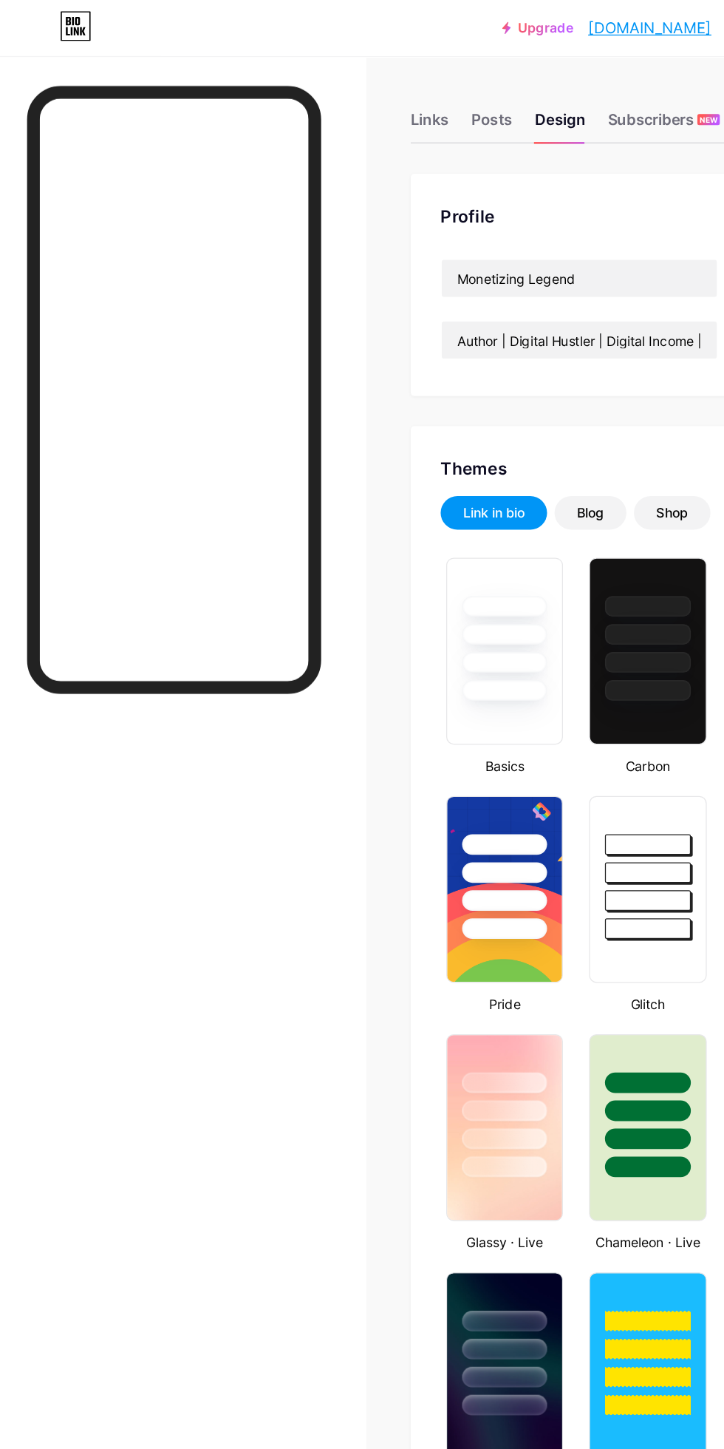
click at [336, 92] on div "Links" at bounding box center [340, 99] width 30 height 27
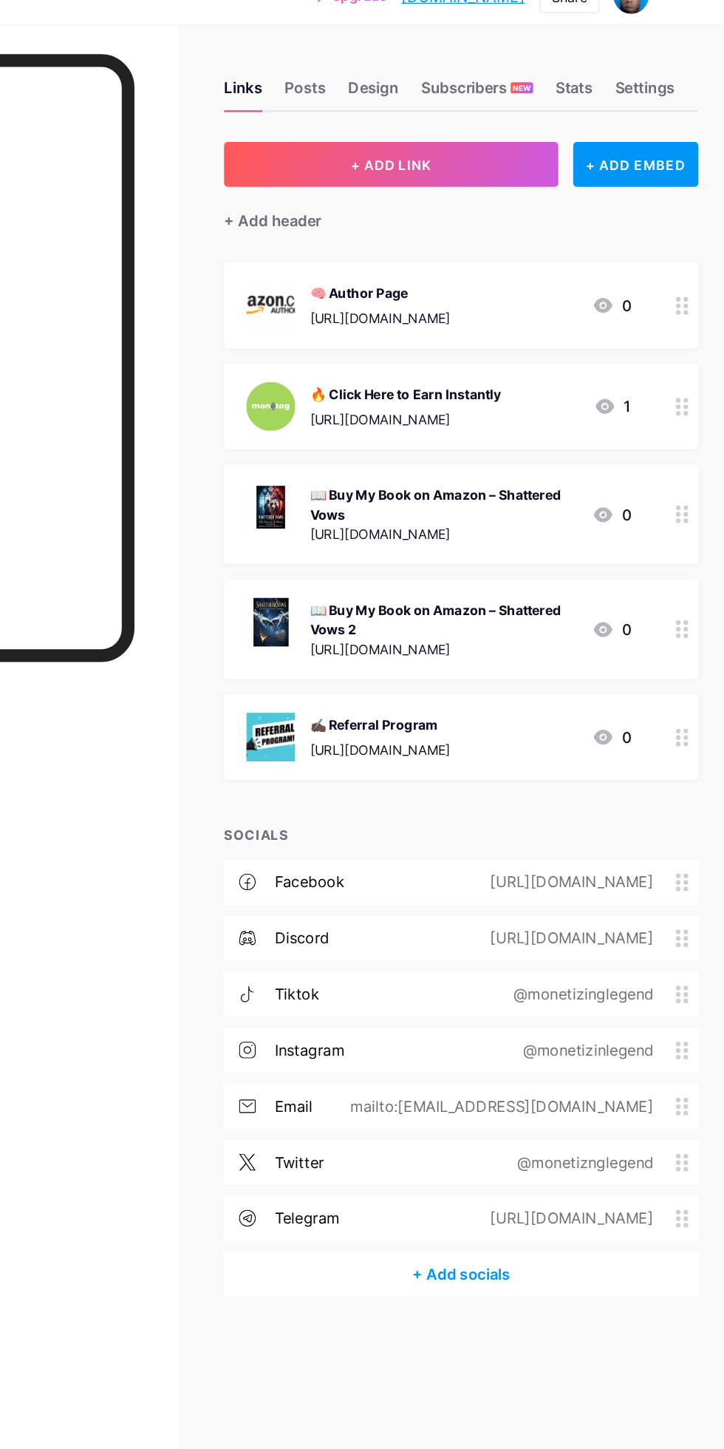
click at [413, 614] on div "[URL][DOMAIN_NAME]" at bounding box center [448, 619] width 111 height 16
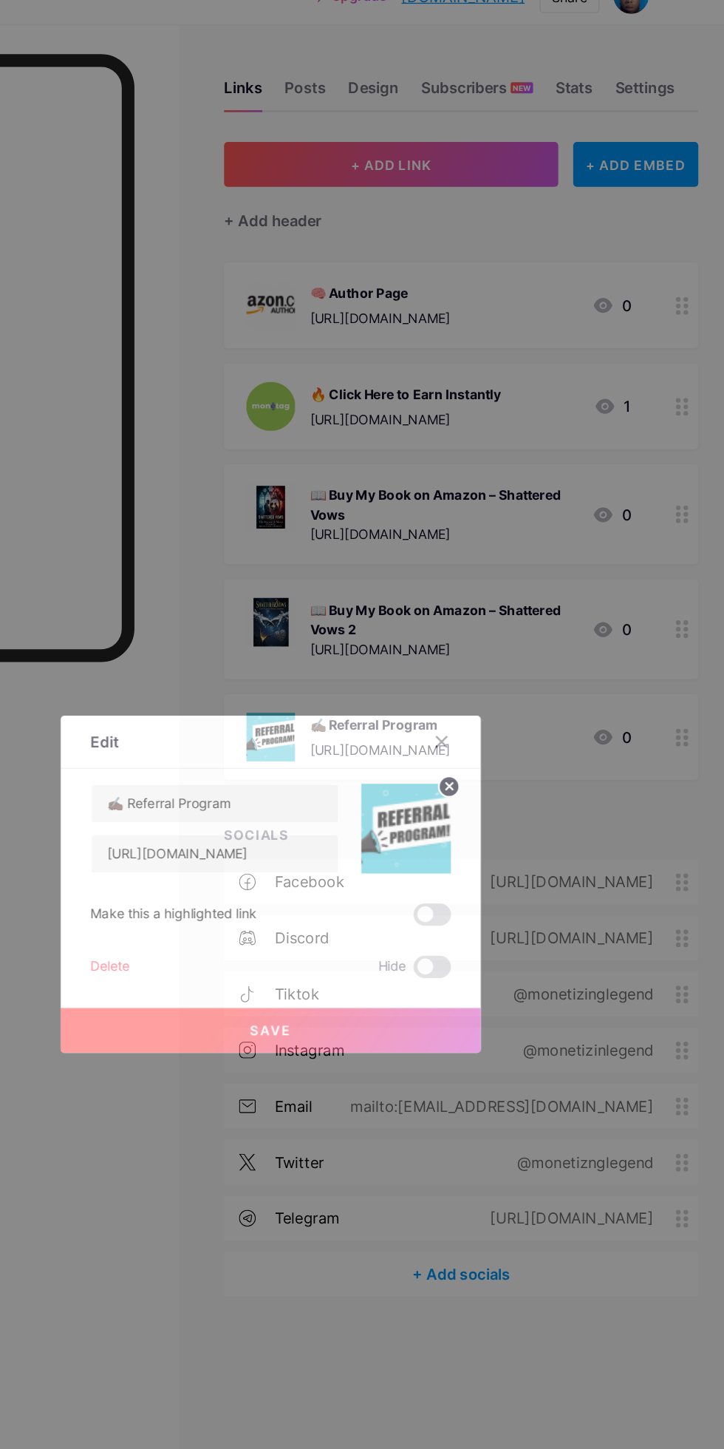
click at [260, 542] on div at bounding box center [362, 724] width 724 height 1449
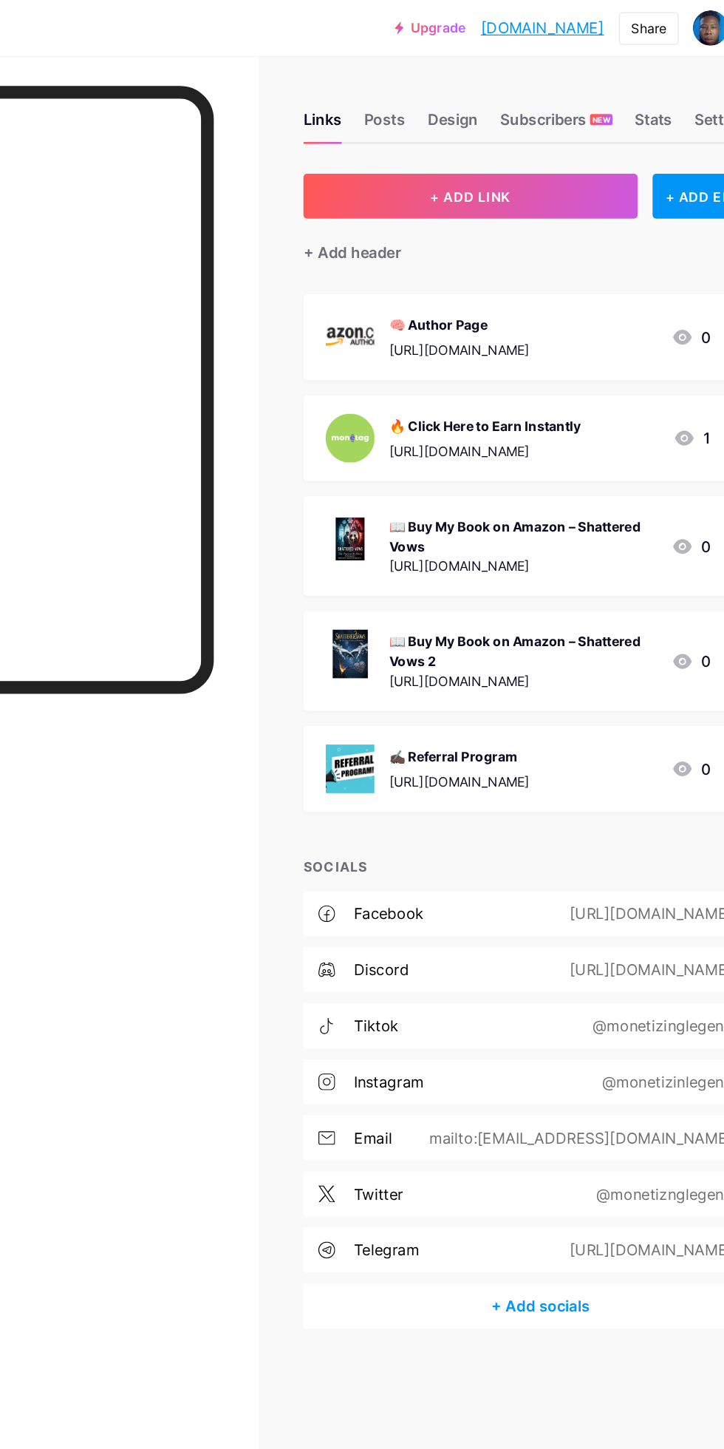
click at [387, 338] on div "🔥 Click Here to Earn Instantly https://otieu.com/4/9549922" at bounding box center [444, 346] width 202 height 38
click at [156, 653] on div at bounding box center [362, 724] width 724 height 1449
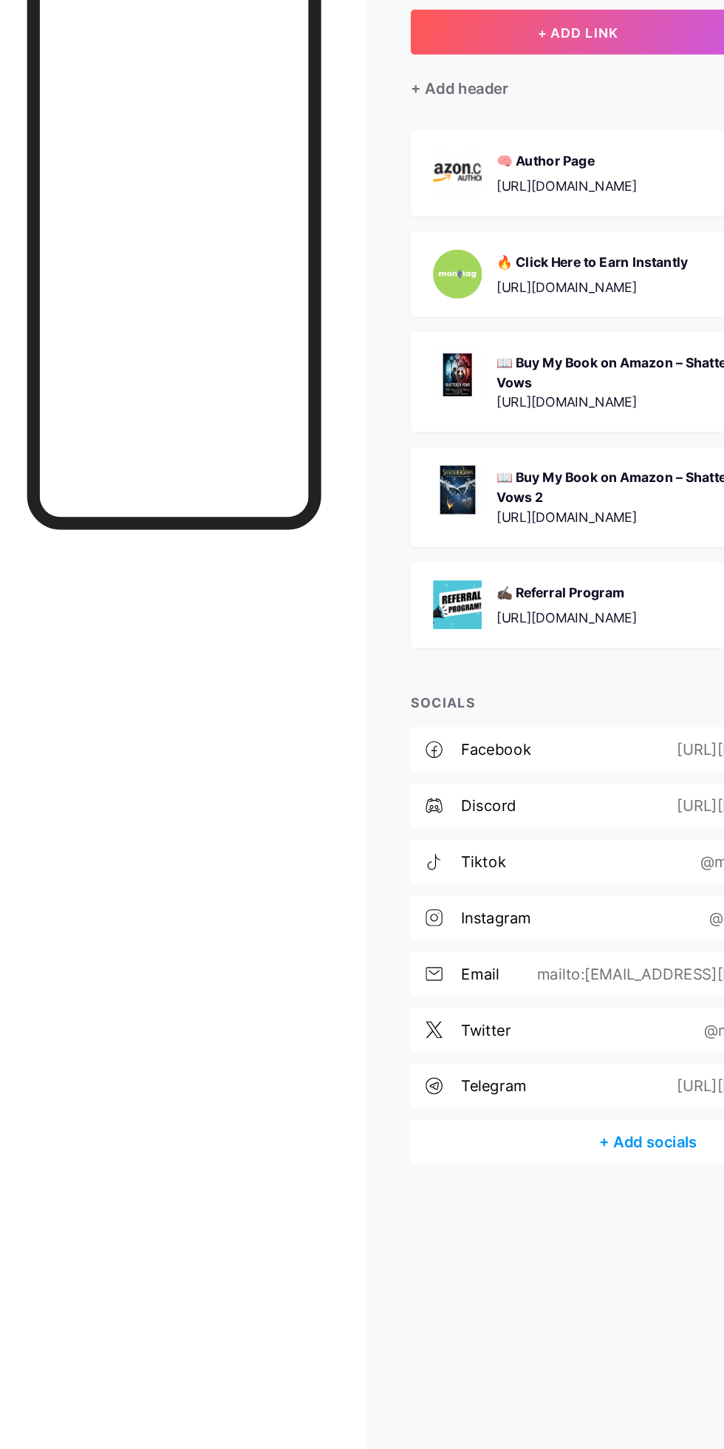
click at [469, 1036] on div "+ Add socials" at bounding box center [513, 1033] width 376 height 35
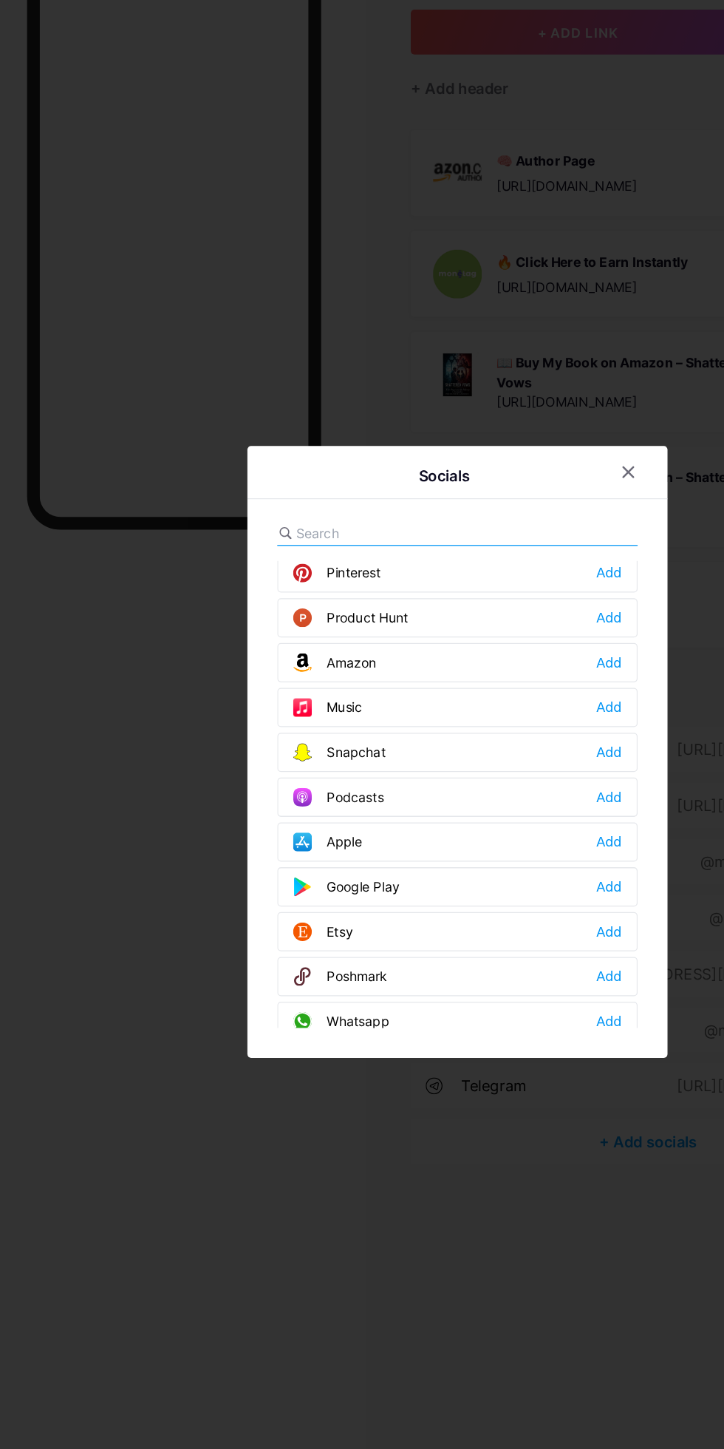
scroll to position [939, 0]
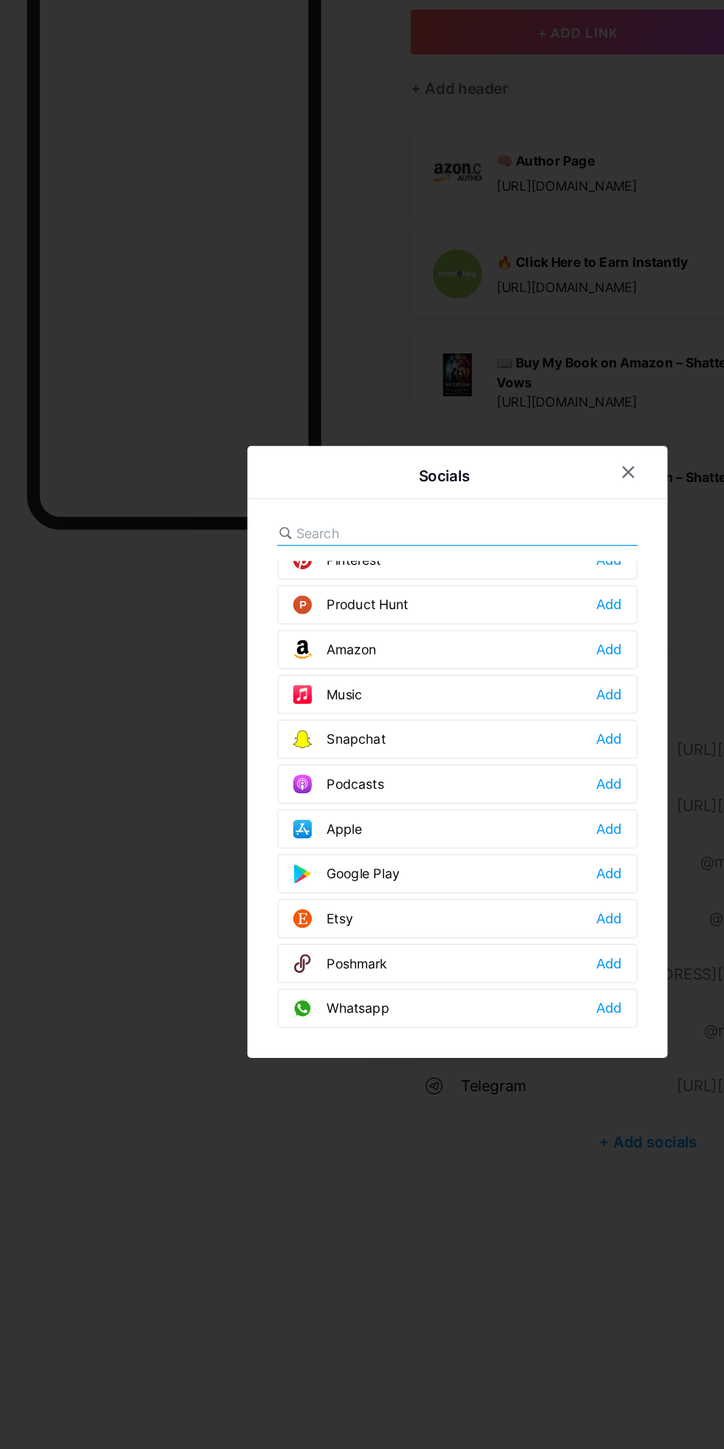
click at [251, 651] on span at bounding box center [245, 643] width 27 height 15
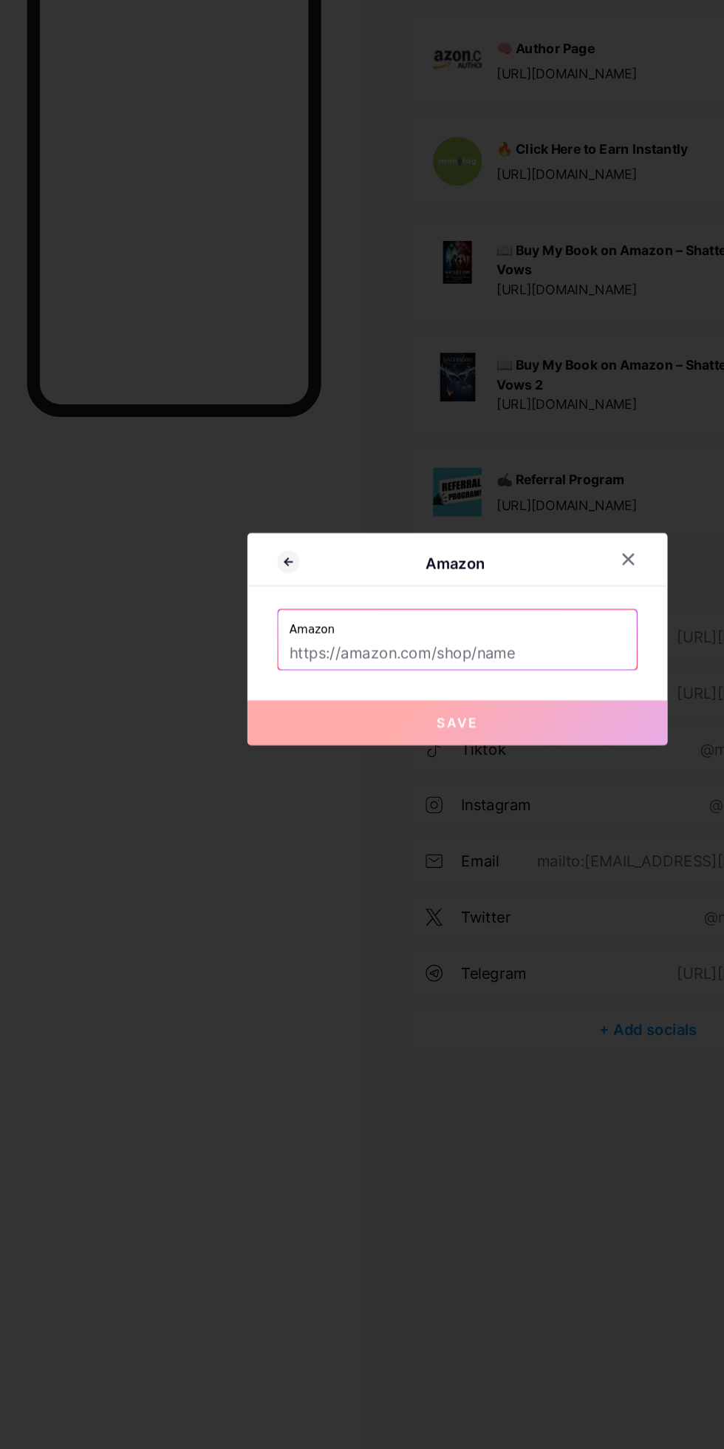
paste input "https://amzn.to/4oPPMlA"
type input "https://amzn.to/4oPPMlA"
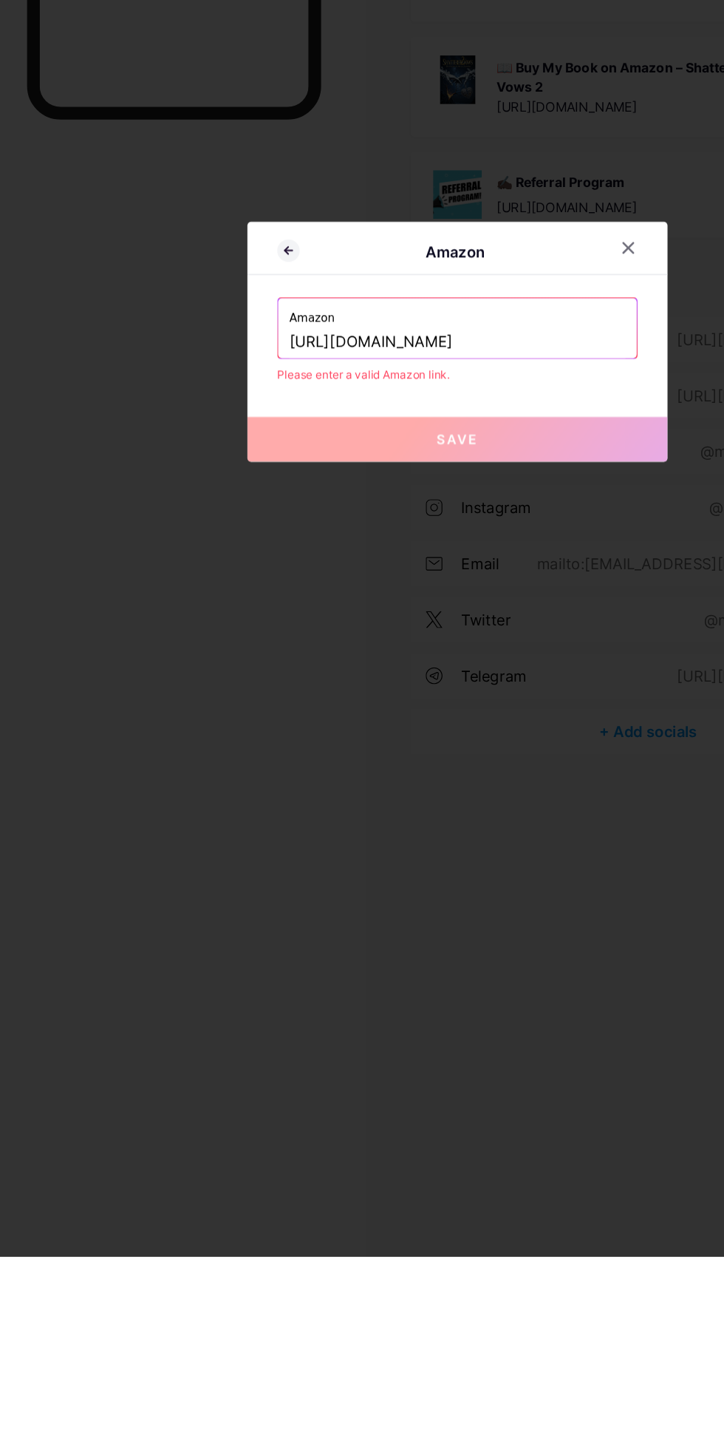
click at [497, 664] on div at bounding box center [497, 650] width 27 height 27
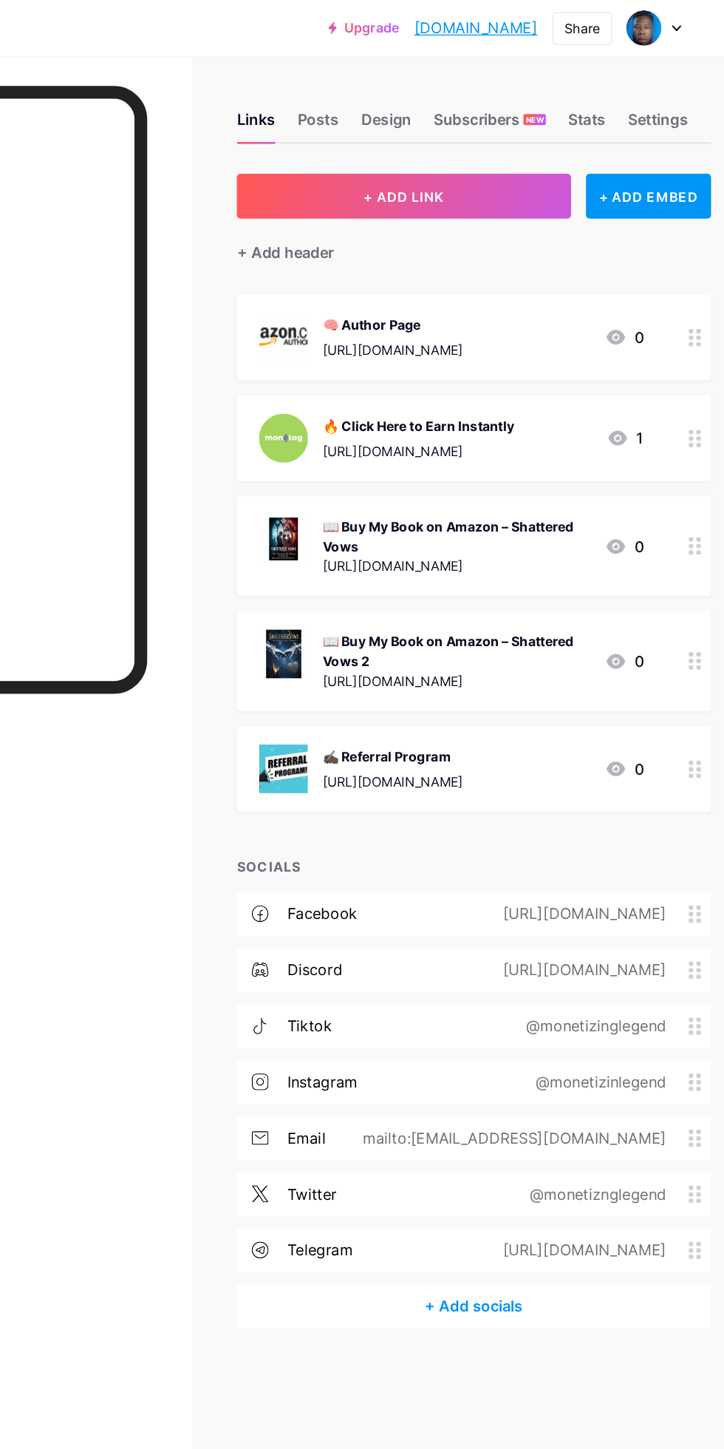
scroll to position [0, 0]
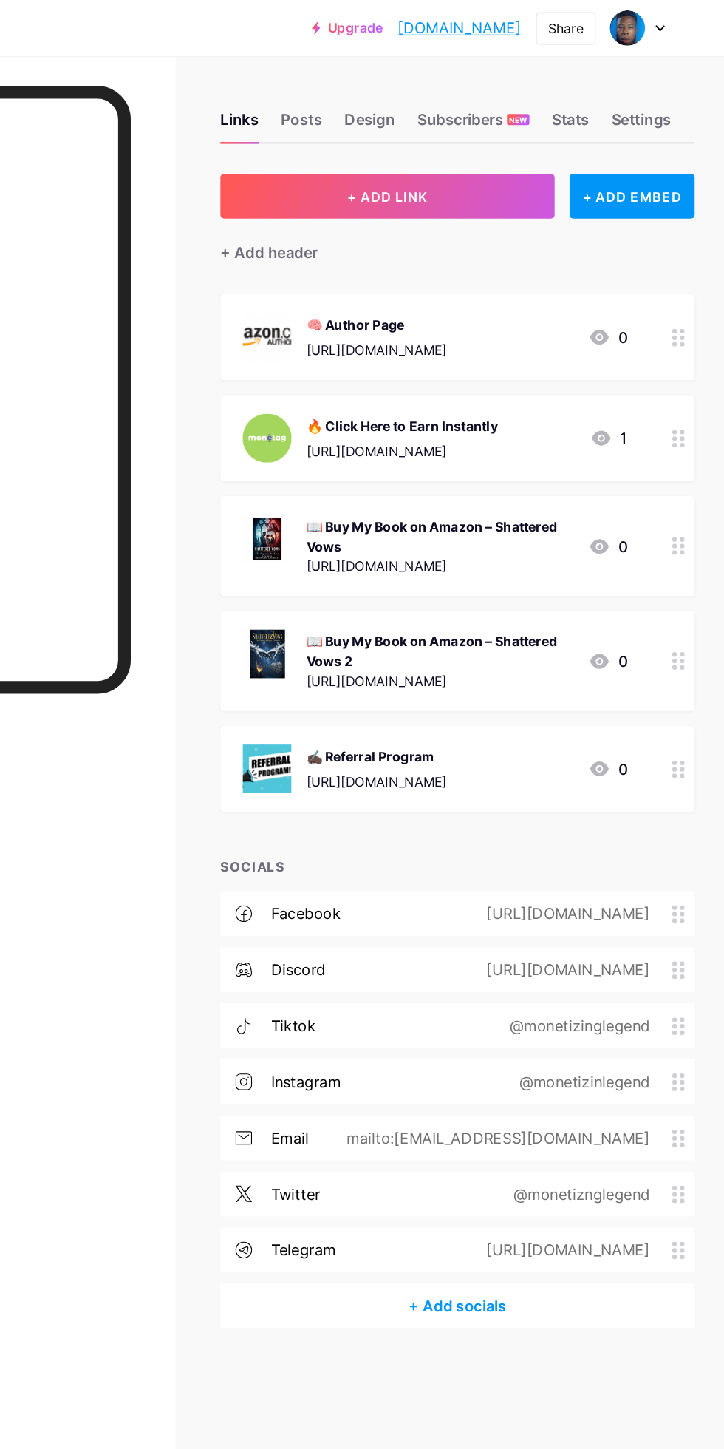
click at [522, 1047] on div "+ Add socials" at bounding box center [513, 1033] width 376 height 35
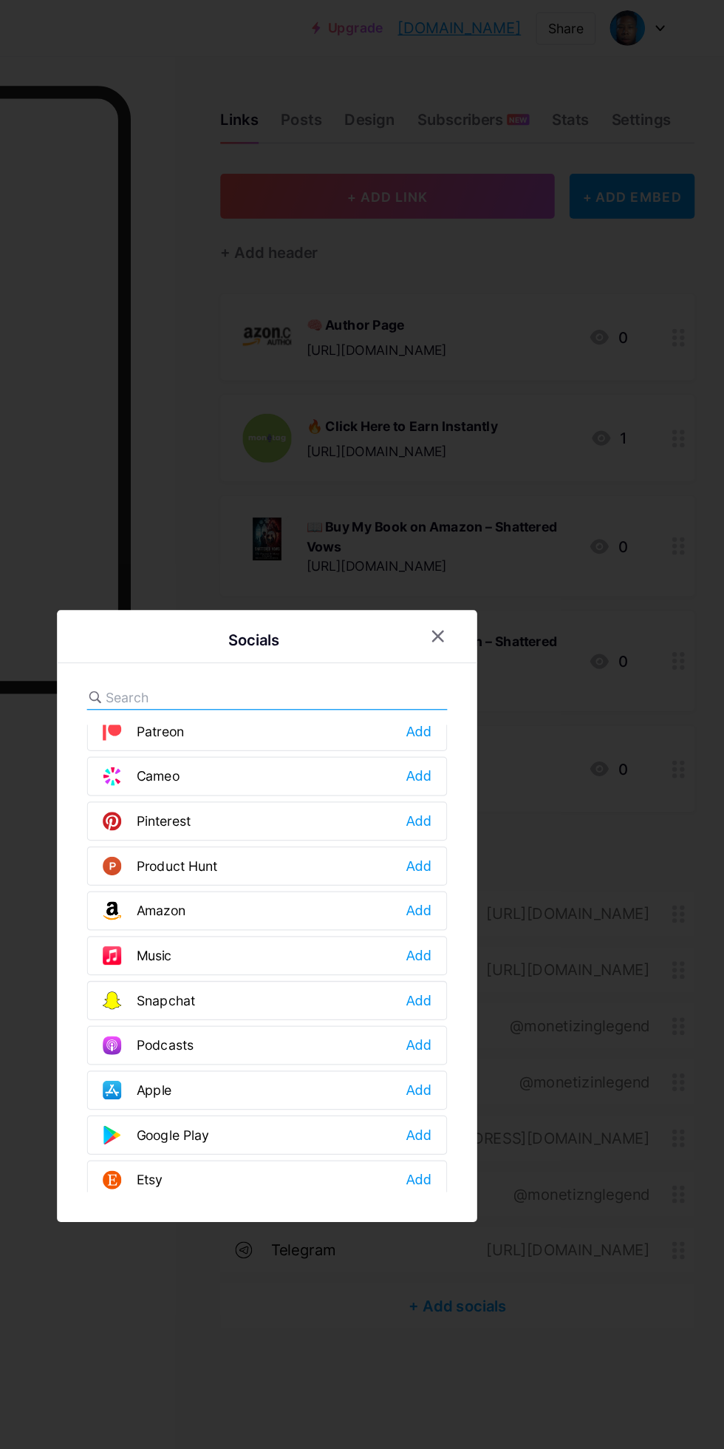
scroll to position [863, 0]
click at [285, 727] on div "Amazon" at bounding box center [265, 719] width 66 height 15
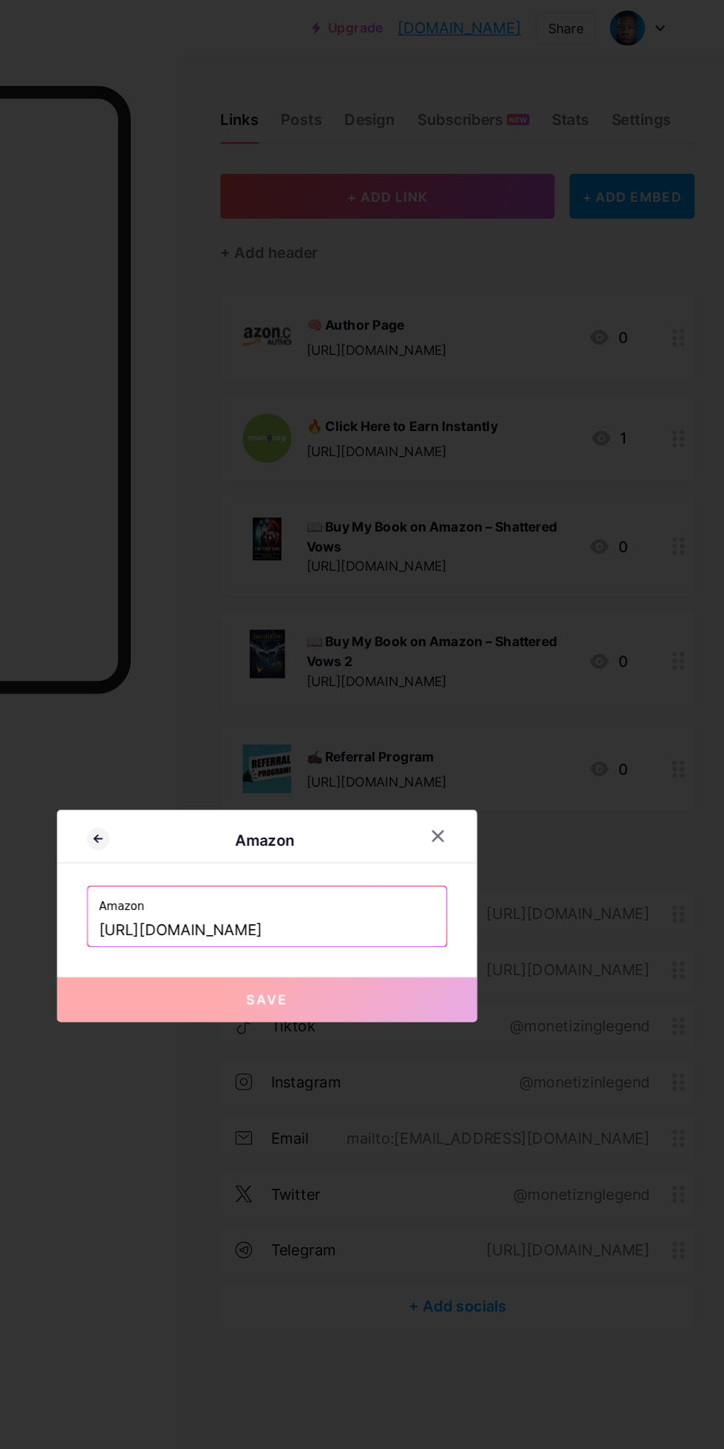
click at [434, 749] on input "https://amzn.to/4oPPMlA" at bounding box center [362, 736] width 266 height 25
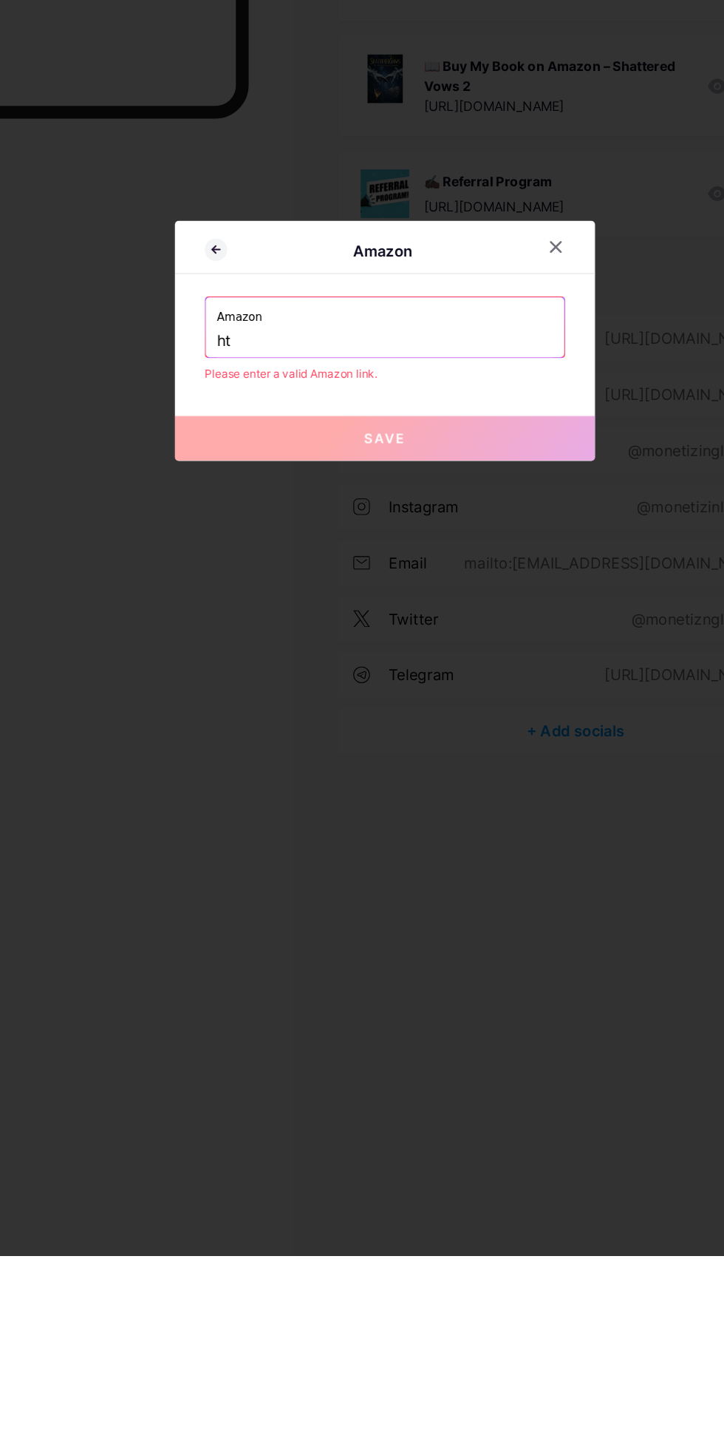
type input "h"
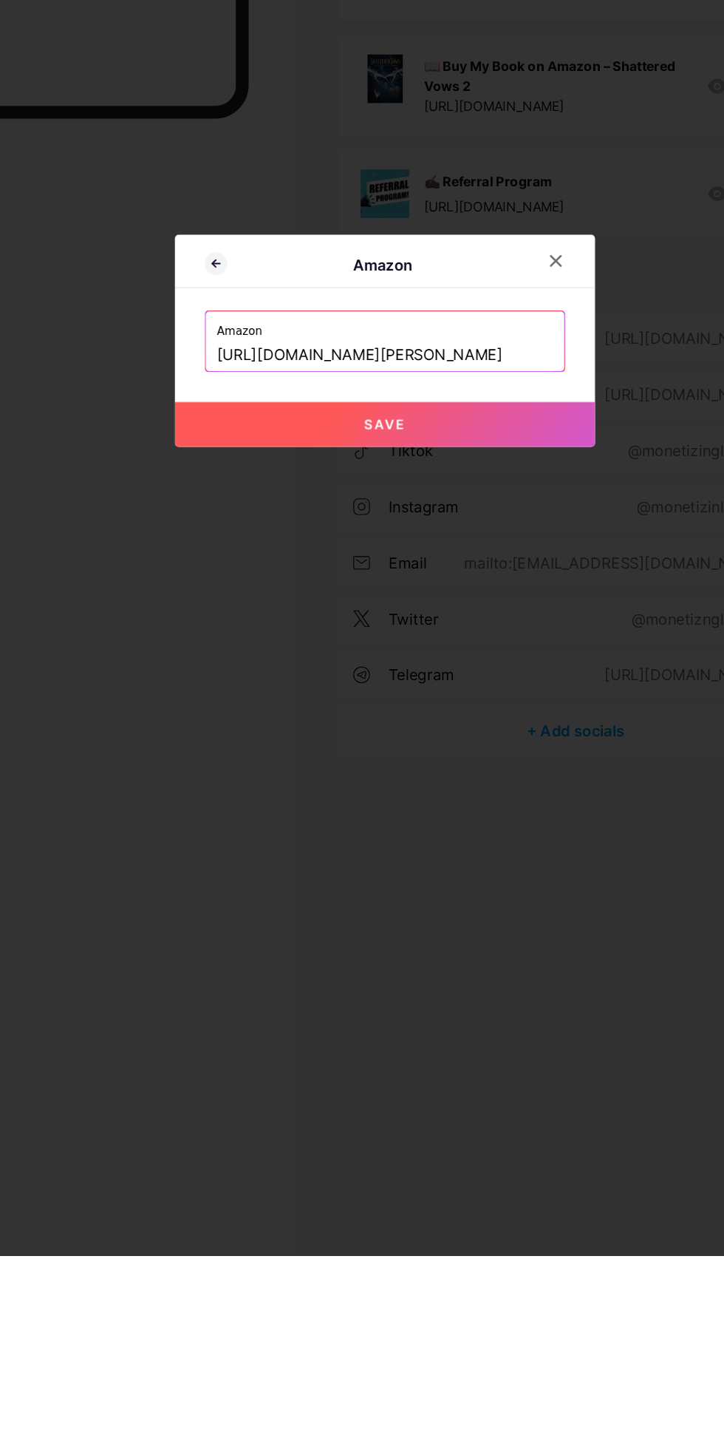
type input "https://www.amazon.com/stores/Precious-Lawrence/author/B0FH1STJ3J?ref=ap_rdr&is…"
click at [259, 809] on button "Save" at bounding box center [362, 790] width 333 height 35
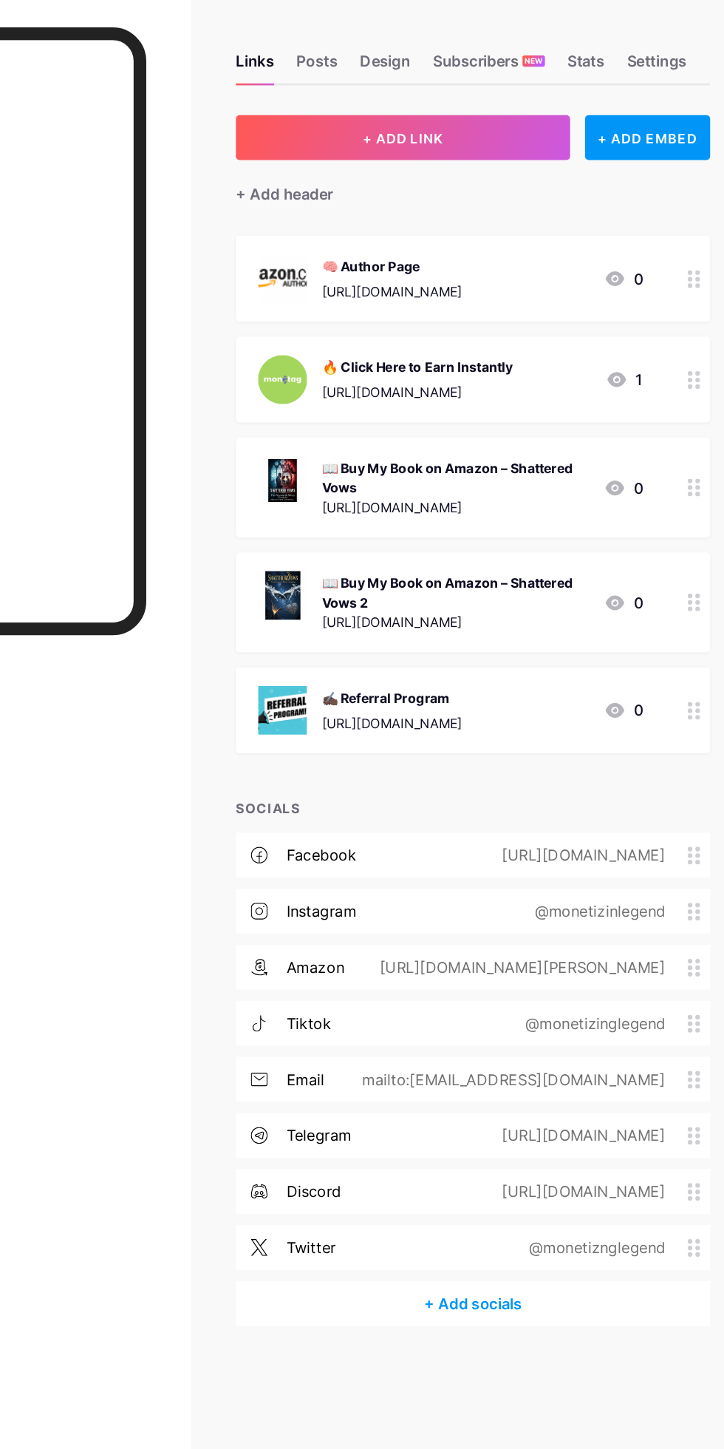
scroll to position [0, 0]
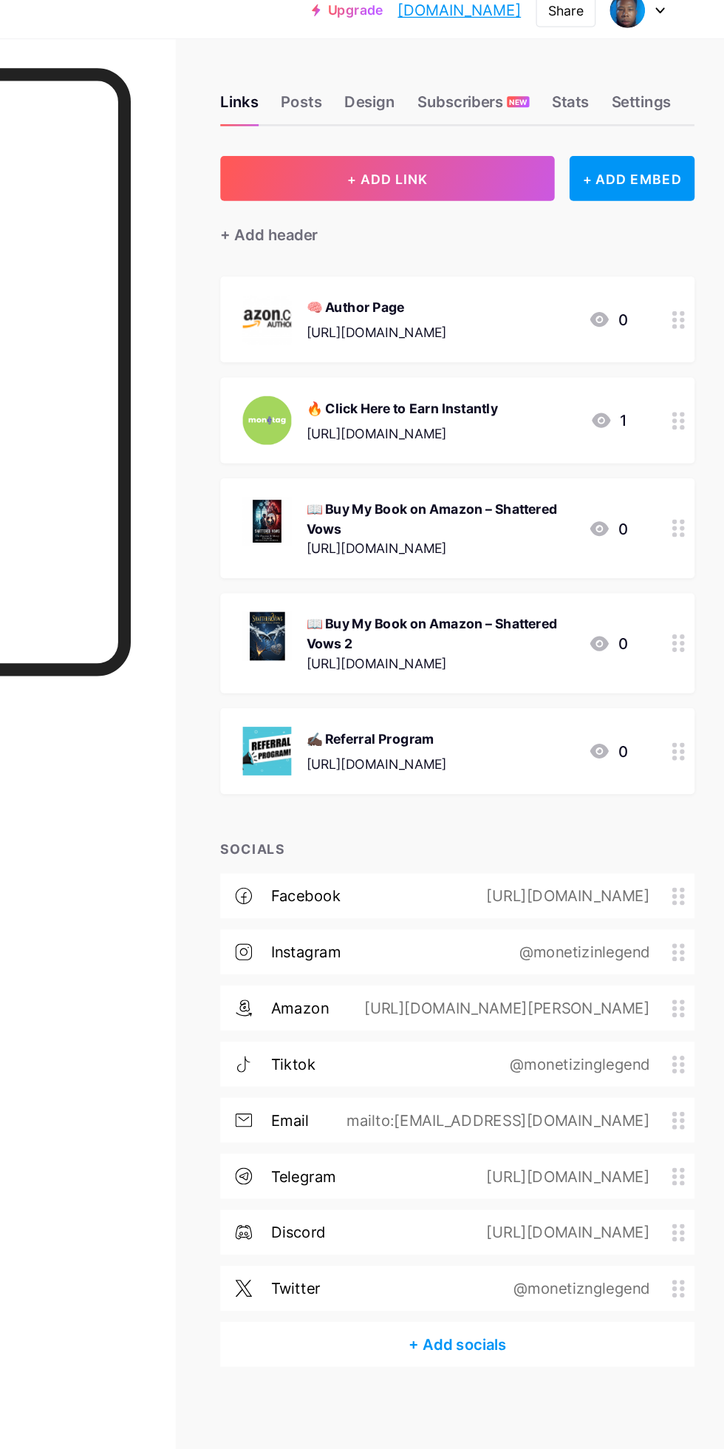
click at [407, 264] on div "🧠 Author Page https://www.amazon.com/author/monetizinglegend" at bounding box center [448, 267] width 111 height 38
click at [490, 758] on span at bounding box center [490, 749] width 30 height 18
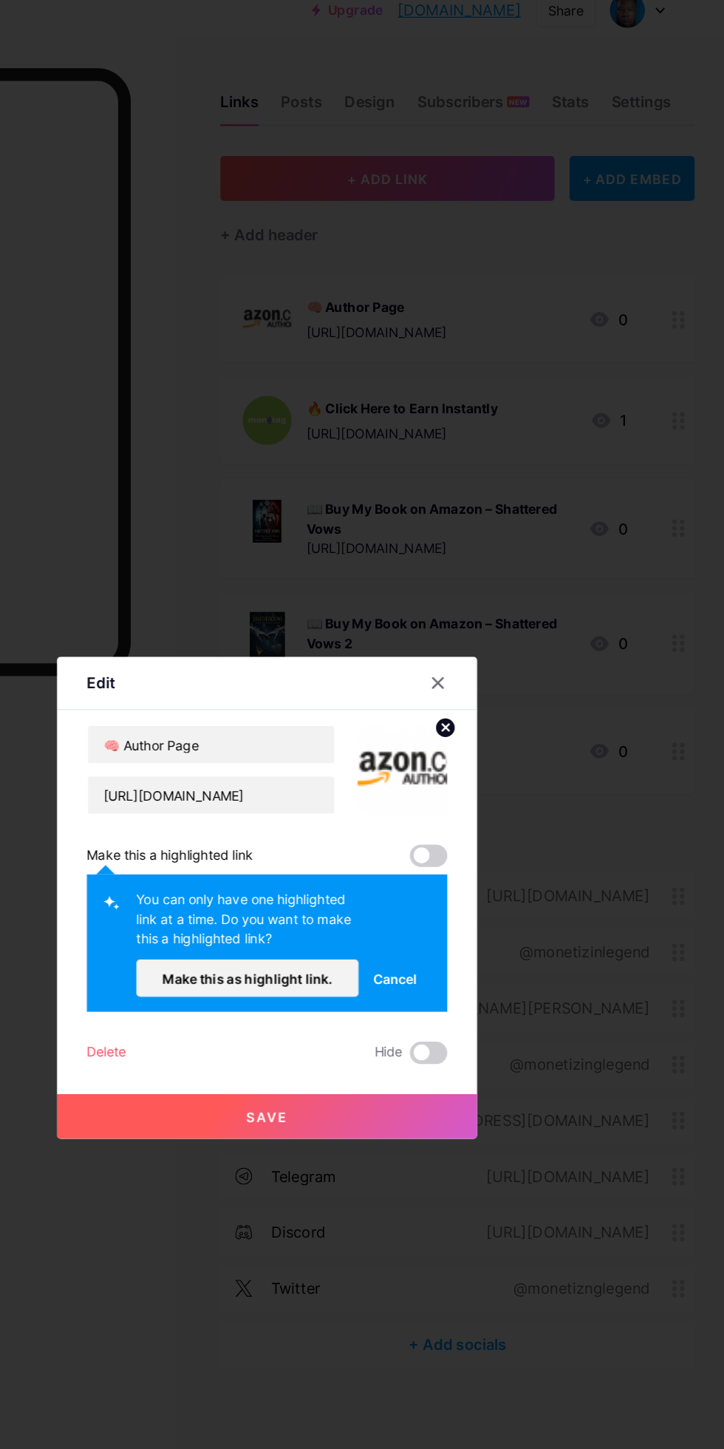
click at [324, 795] on span "Make this as highlight link." at bounding box center [346, 788] width 135 height 13
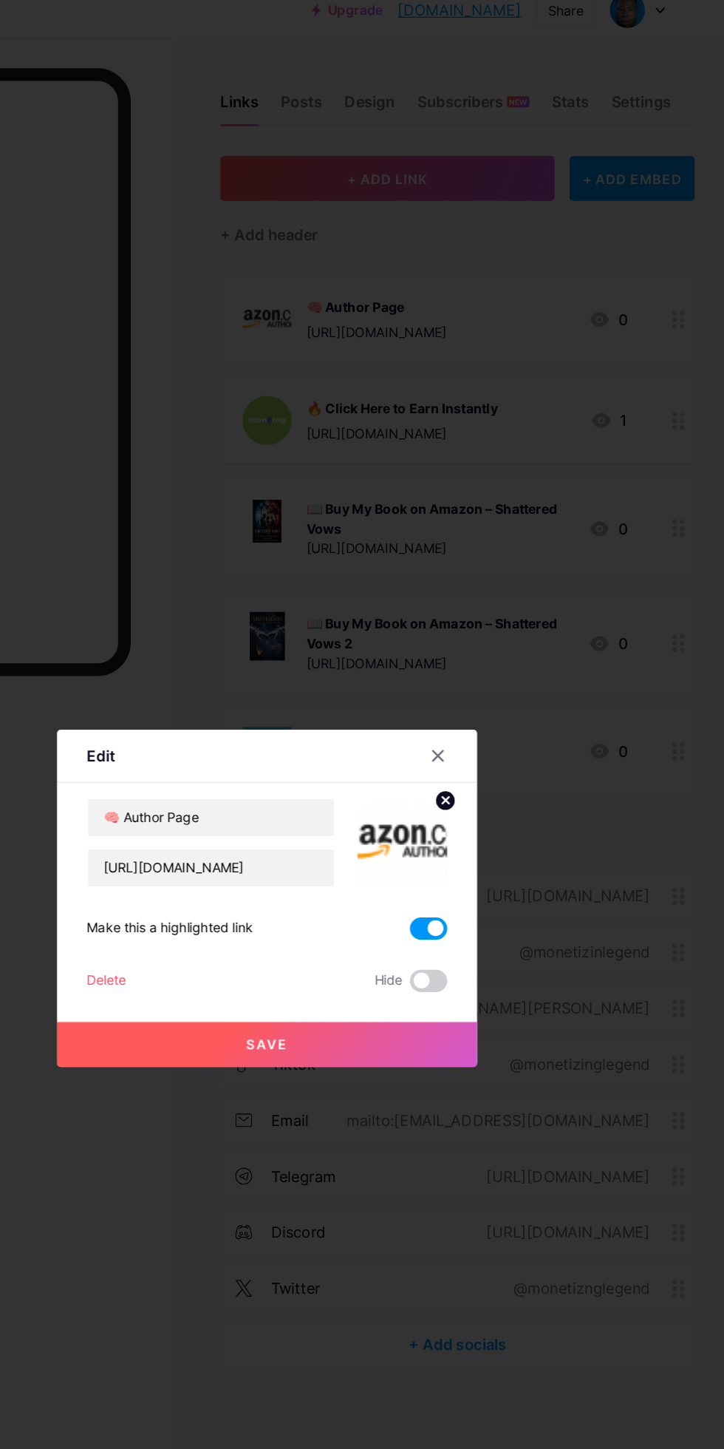
click at [183, 633] on div at bounding box center [362, 724] width 724 height 1449
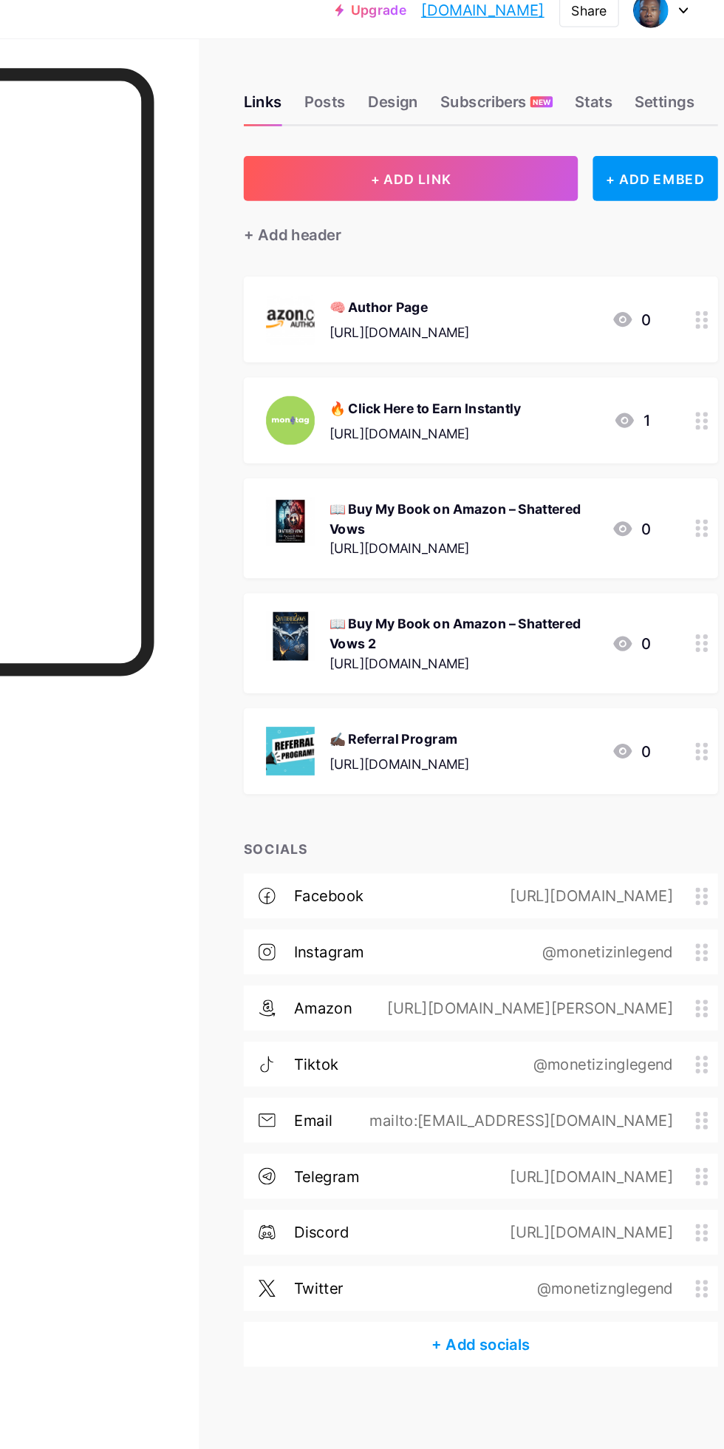
click at [433, 269] on div "[URL][DOMAIN_NAME]" at bounding box center [448, 277] width 111 height 16
click at [497, 758] on span at bounding box center [490, 749] width 30 height 18
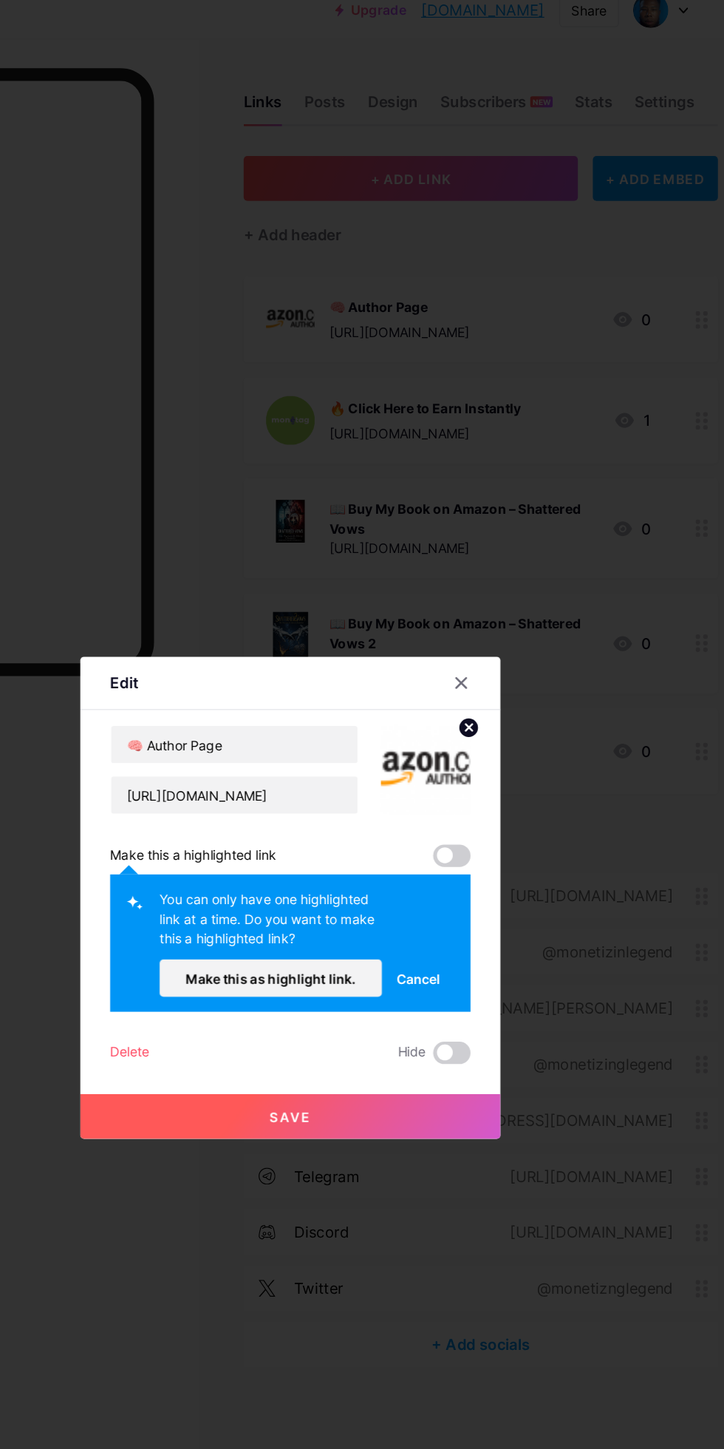
click at [298, 795] on span "Make this as highlight link." at bounding box center [346, 788] width 135 height 13
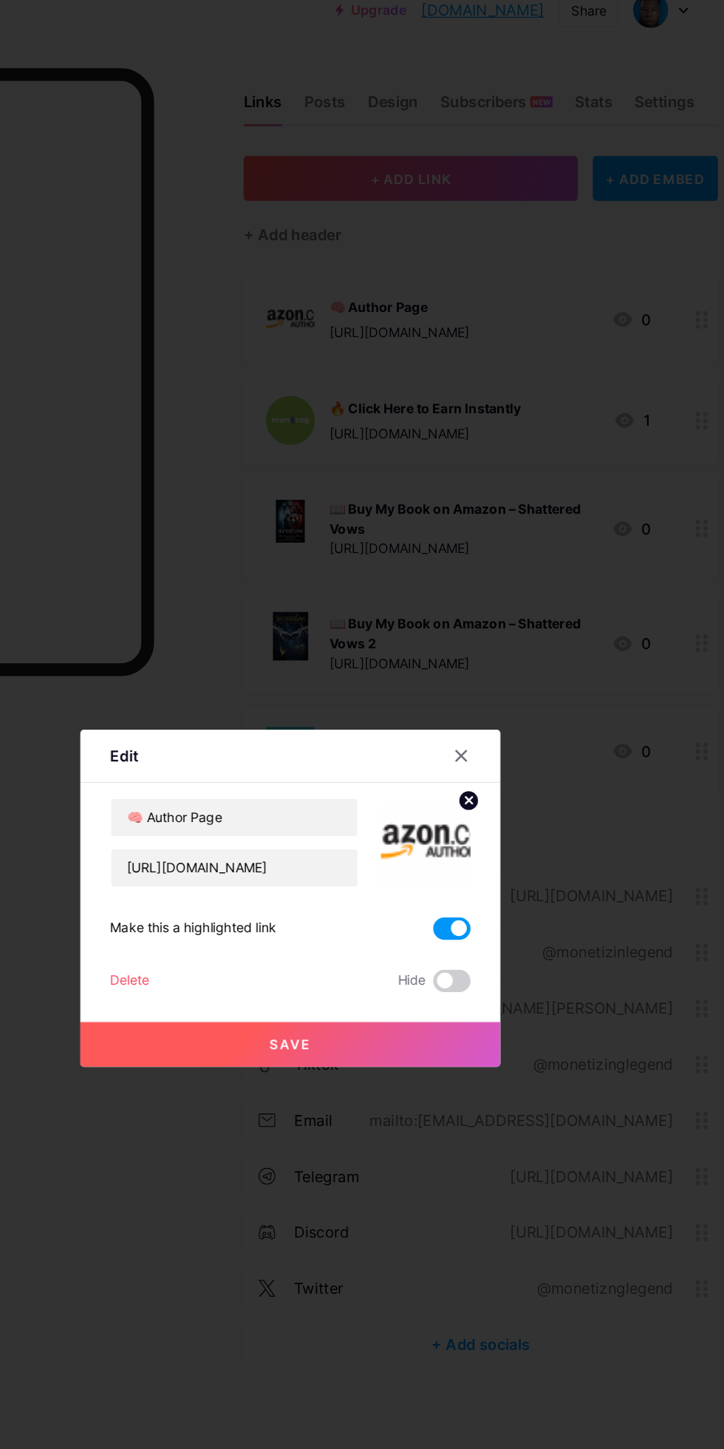
click at [313, 858] on button "Save" at bounding box center [362, 840] width 333 height 35
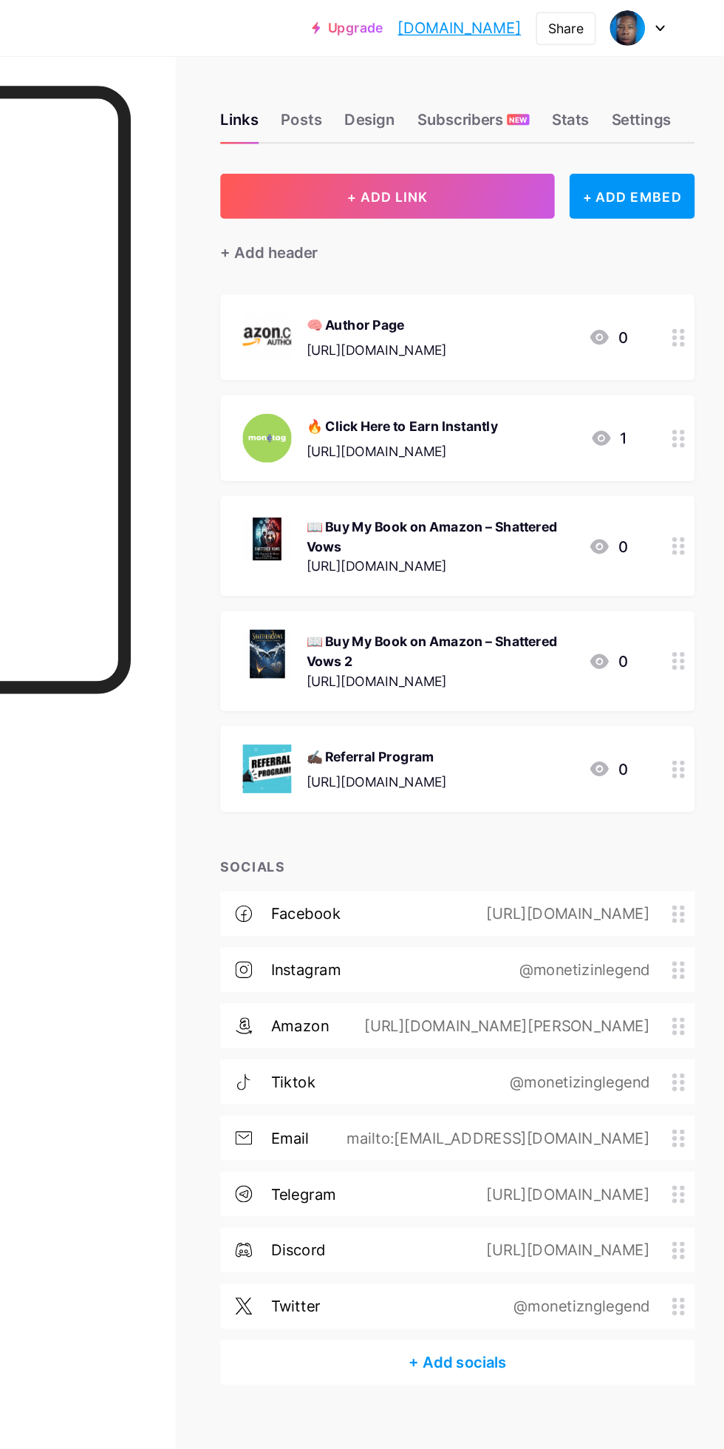
click at [635, 158] on div "+ ADD EMBED" at bounding box center [651, 154] width 99 height 35
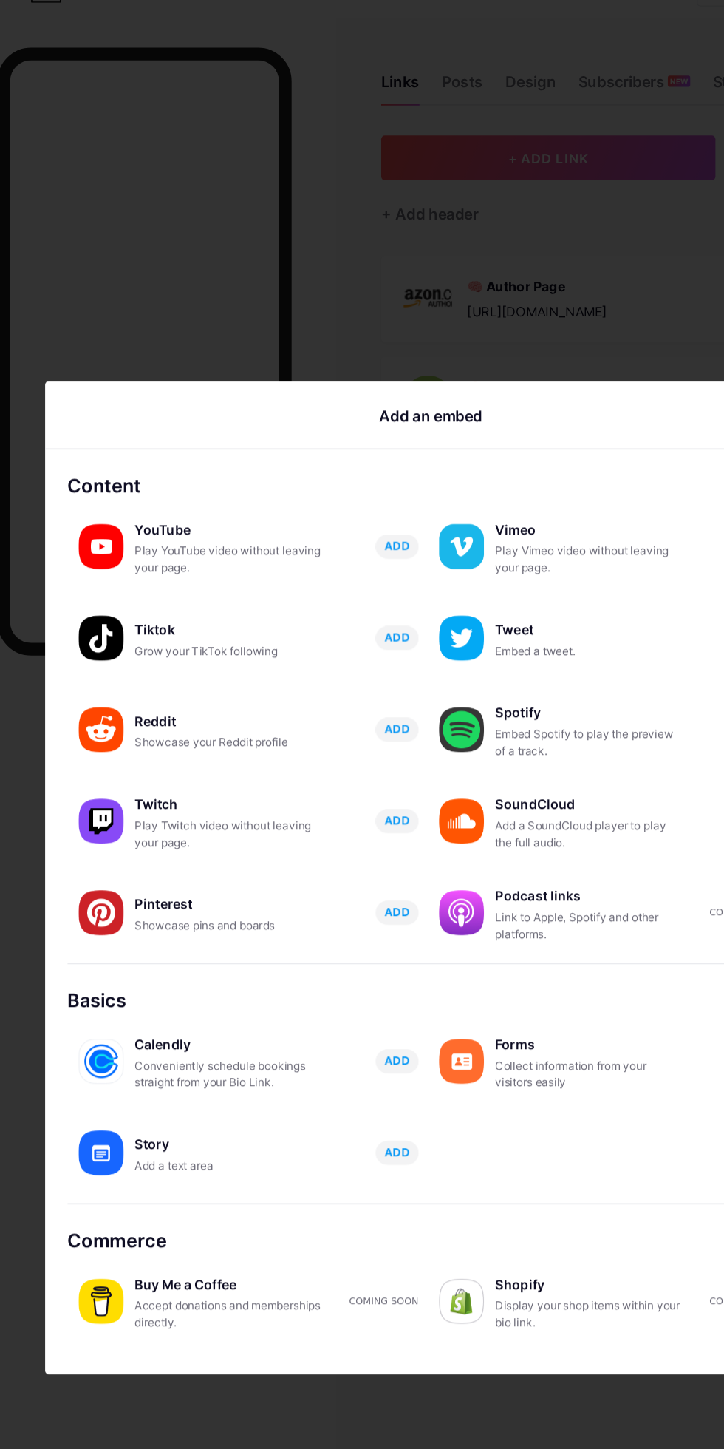
click at [321, 472] on button "ADD" at bounding box center [338, 462] width 34 height 19
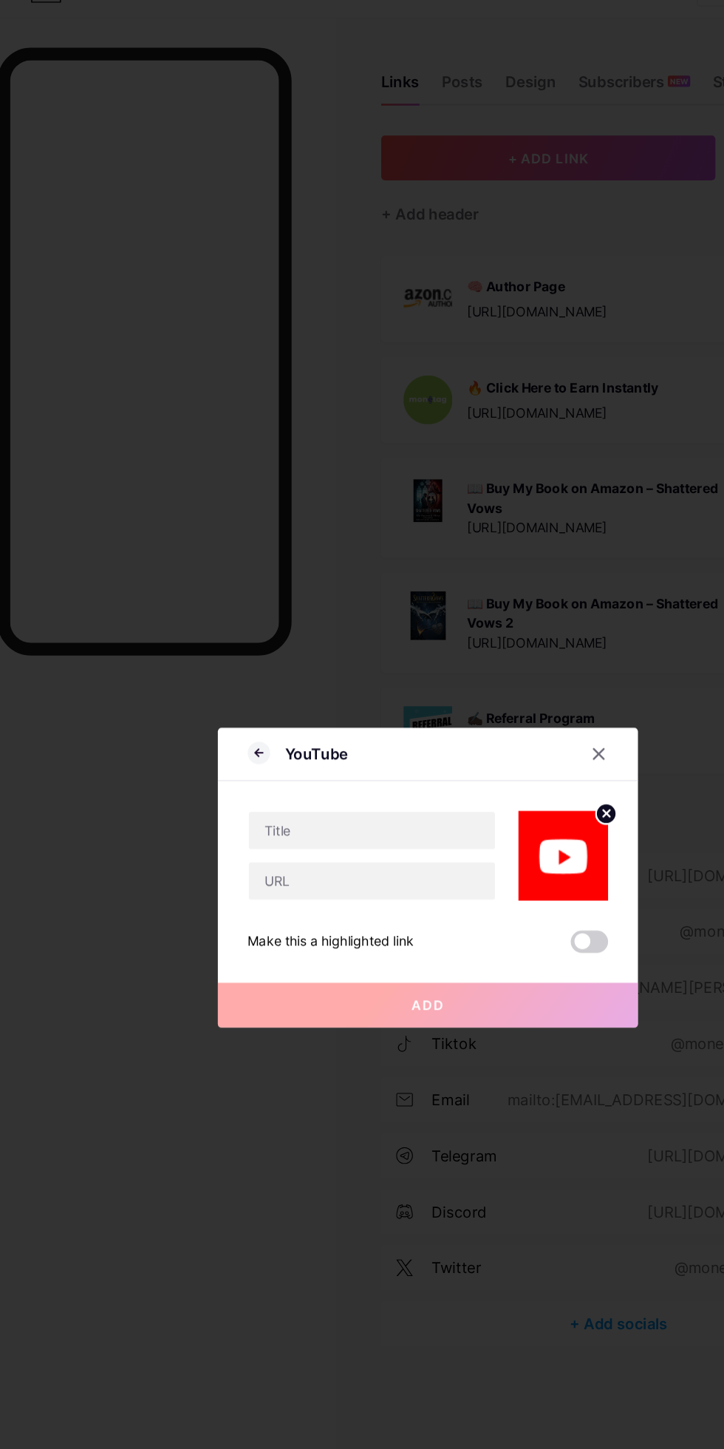
click at [495, 631] on icon at bounding box center [498, 626] width 8 height 8
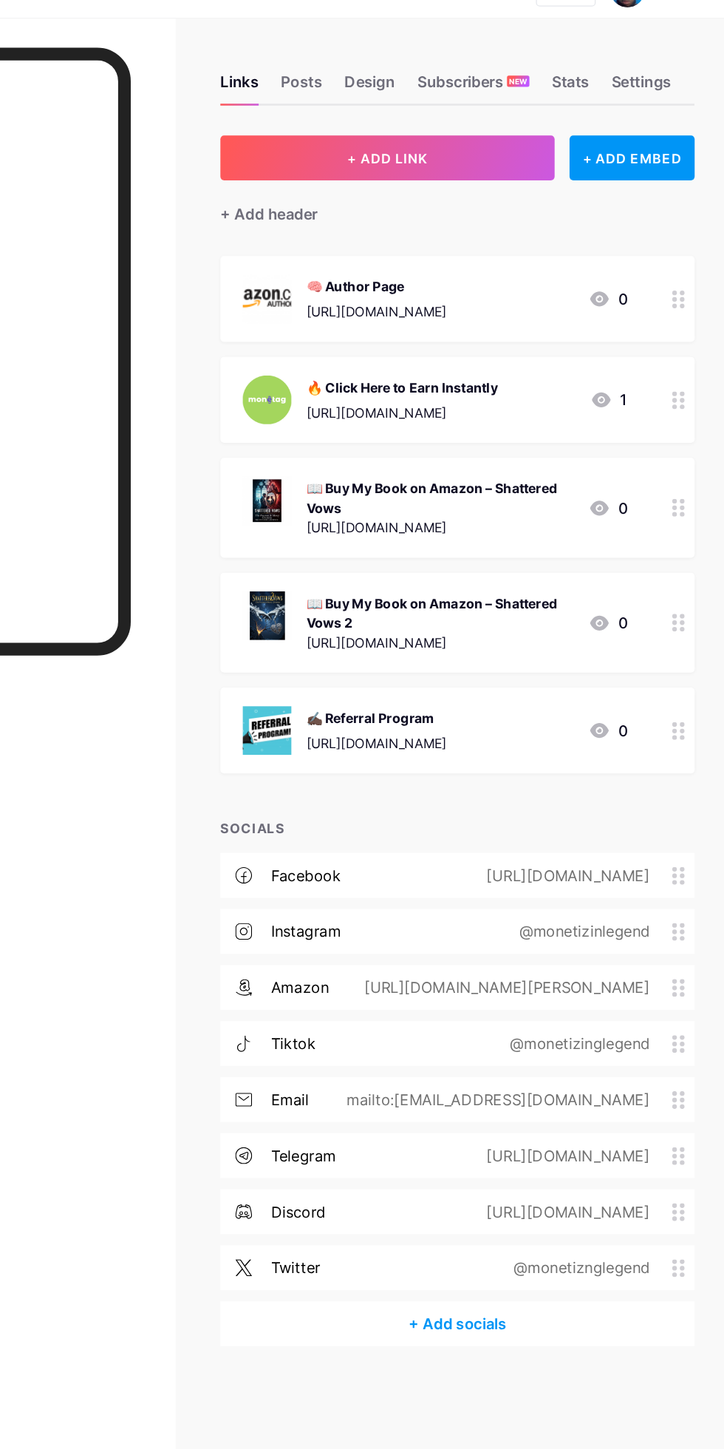
click at [646, 156] on div "+ ADD EMBED" at bounding box center [651, 154] width 99 height 35
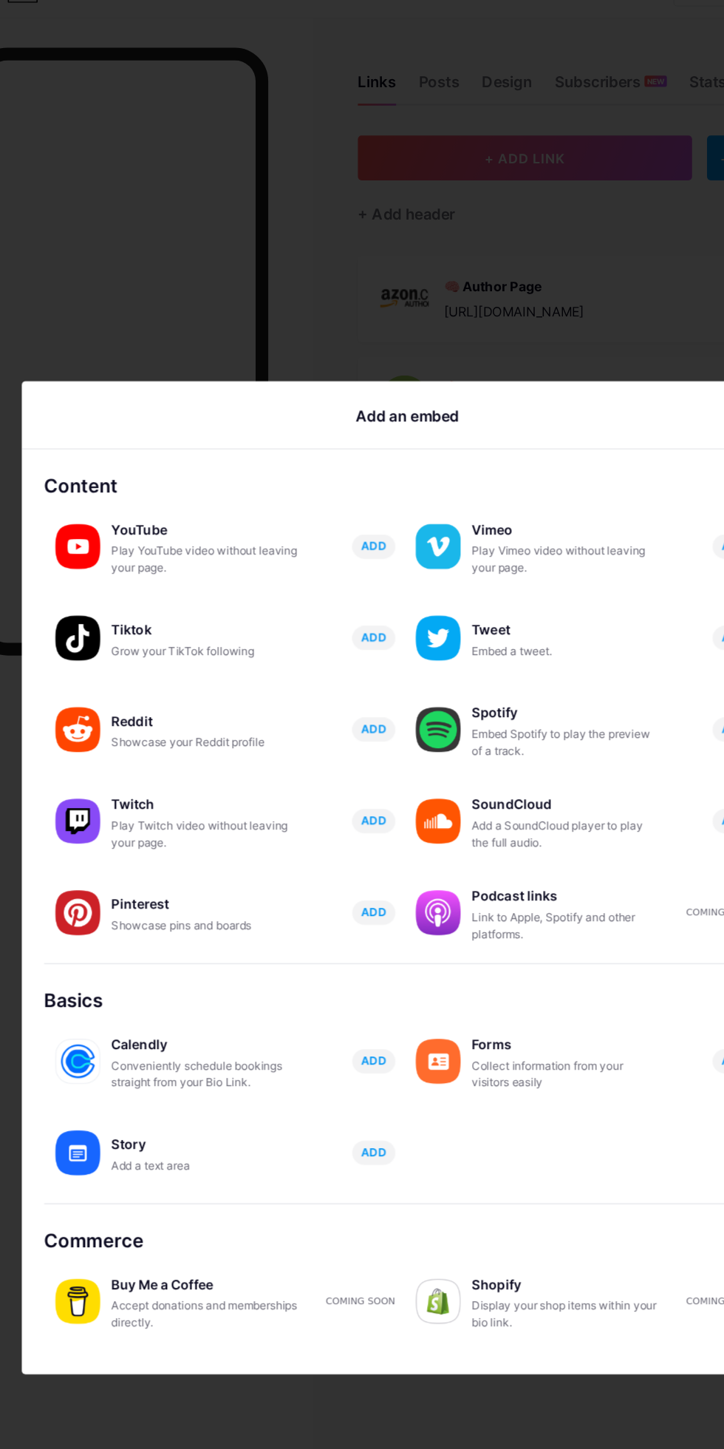
click at [336, 541] on span "ADD" at bounding box center [338, 535] width 20 height 13
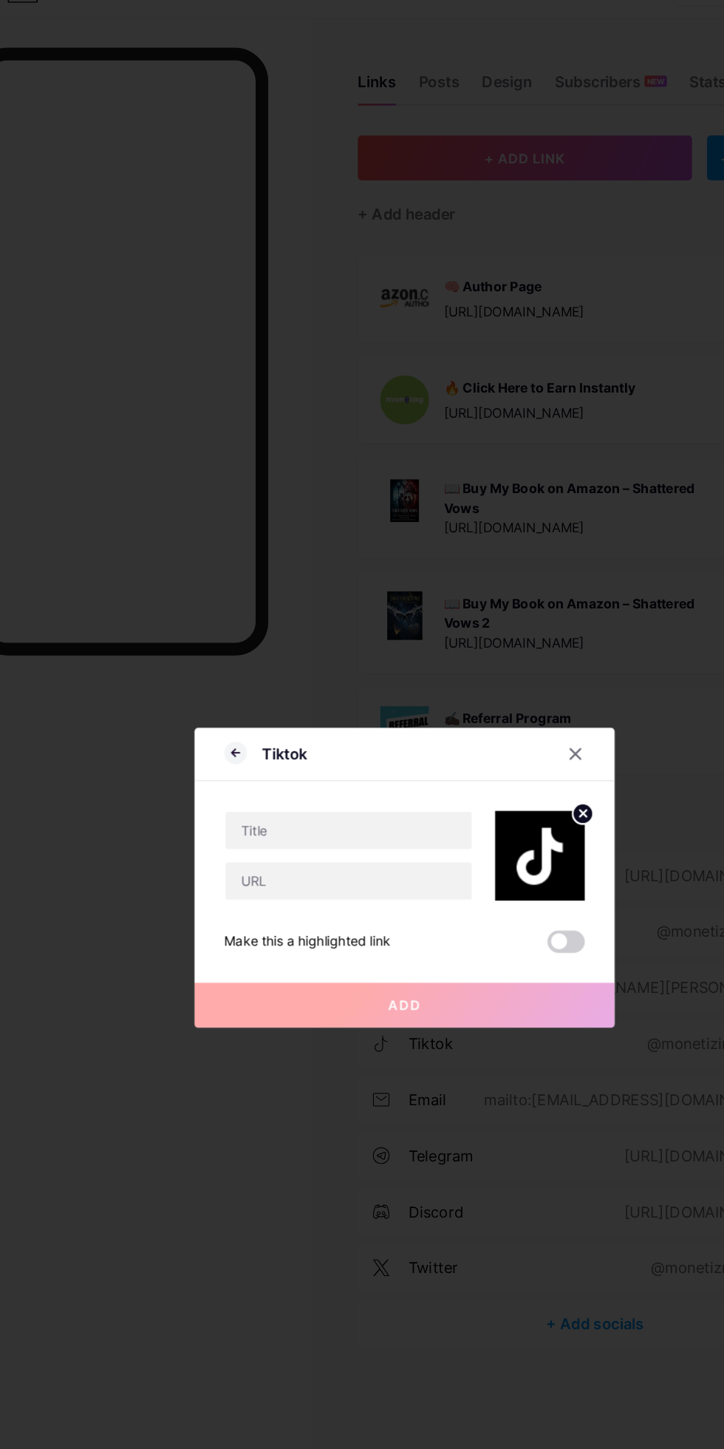
click at [497, 668] on div "Tiktok Make this a highlighted link Add Picture Make this a highlighted link Sa…" at bounding box center [362, 724] width 333 height 237
click at [494, 633] on icon at bounding box center [498, 627] width 12 height 12
